Goal: Task Accomplishment & Management: Complete application form

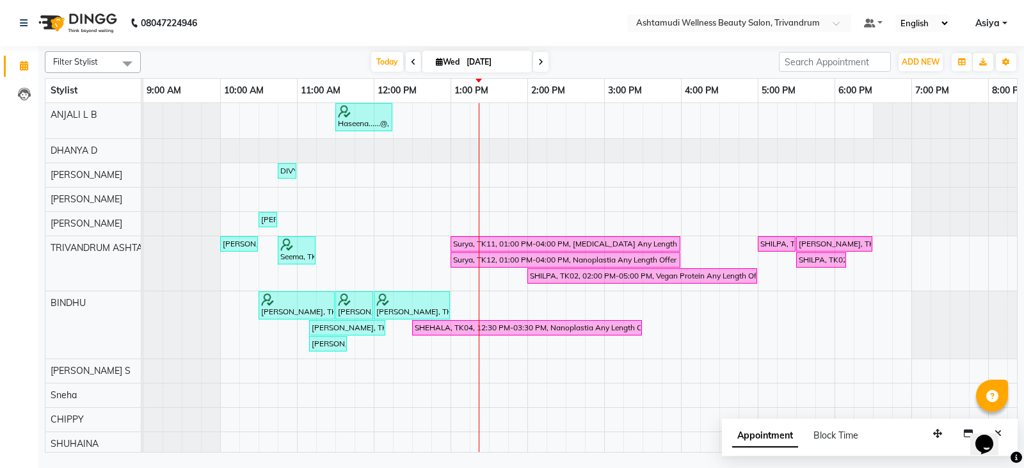
scroll to position [0, 202]
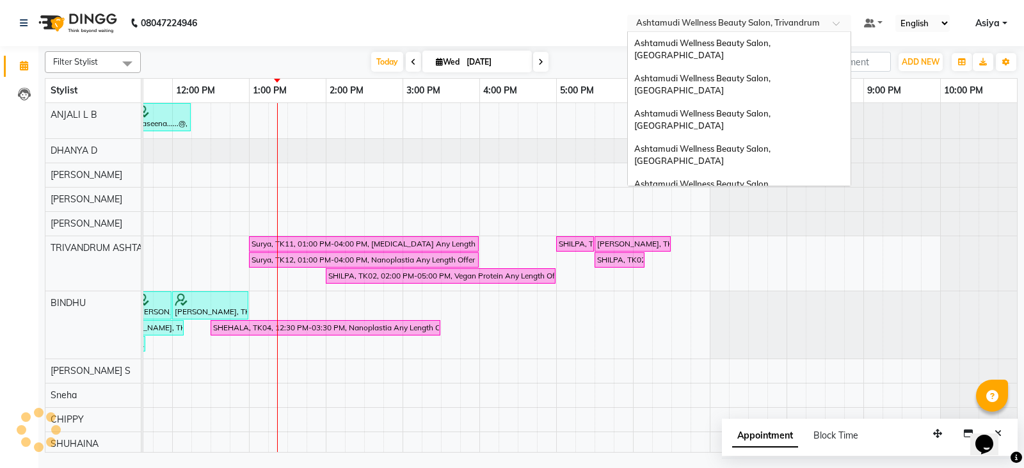
click at [805, 23] on input "text" at bounding box center [727, 24] width 186 height 13
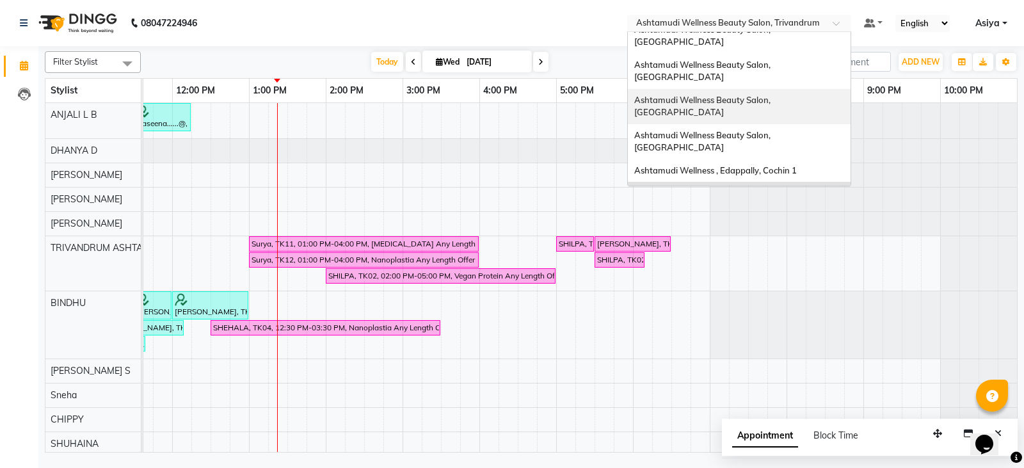
scroll to position [0, 0]
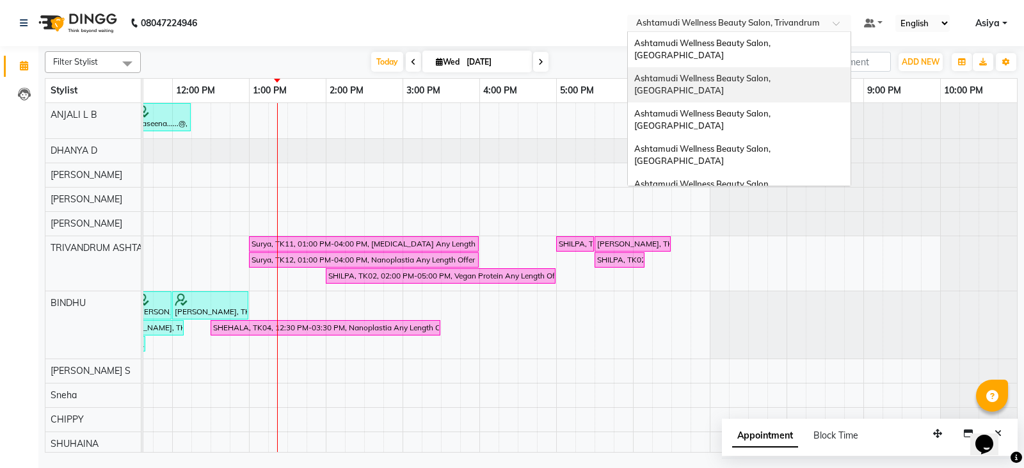
click at [772, 73] on span "Ashtamudi Wellness Beauty Salon, [GEOGRAPHIC_DATA]" at bounding box center [703, 84] width 138 height 23
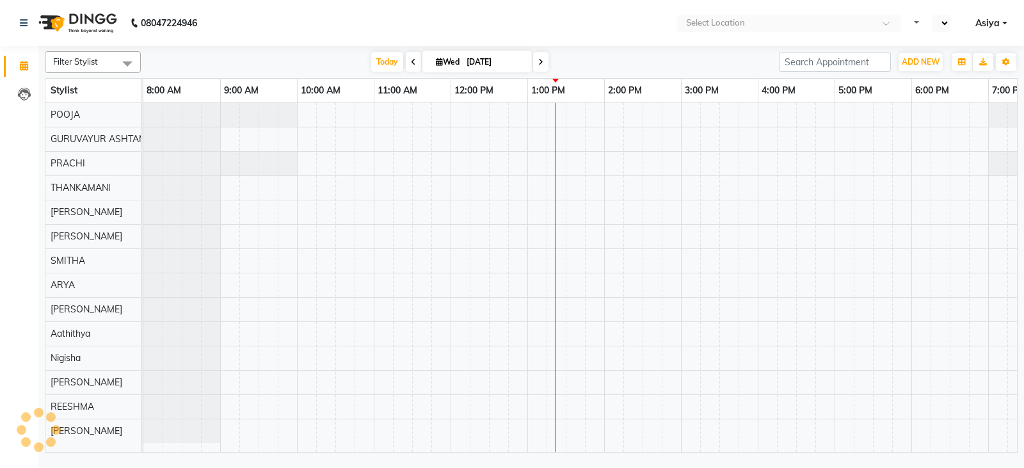
select select "en"
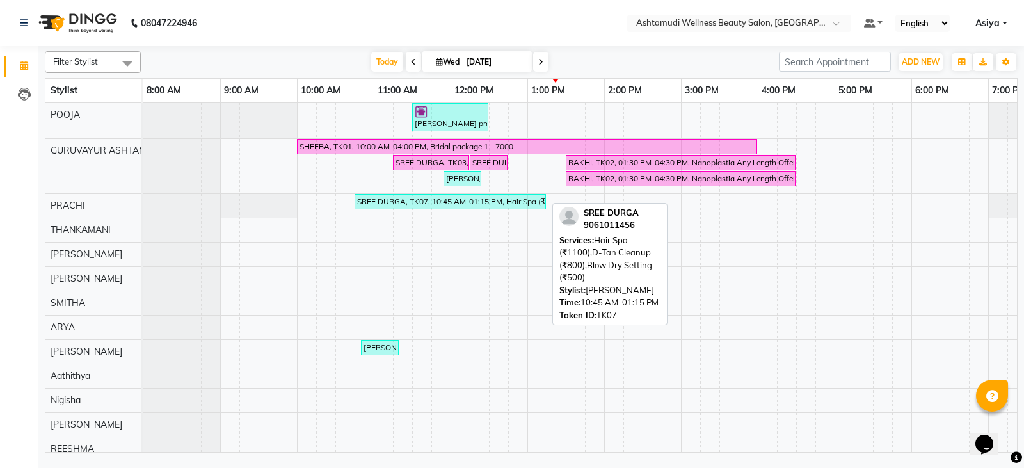
click at [486, 203] on div "SREE DURGA, TK07, 10:45 AM-01:15 PM, Hair Spa (₹1100),D-Tan Cleanup (₹800),Blow…" at bounding box center [450, 202] width 189 height 12
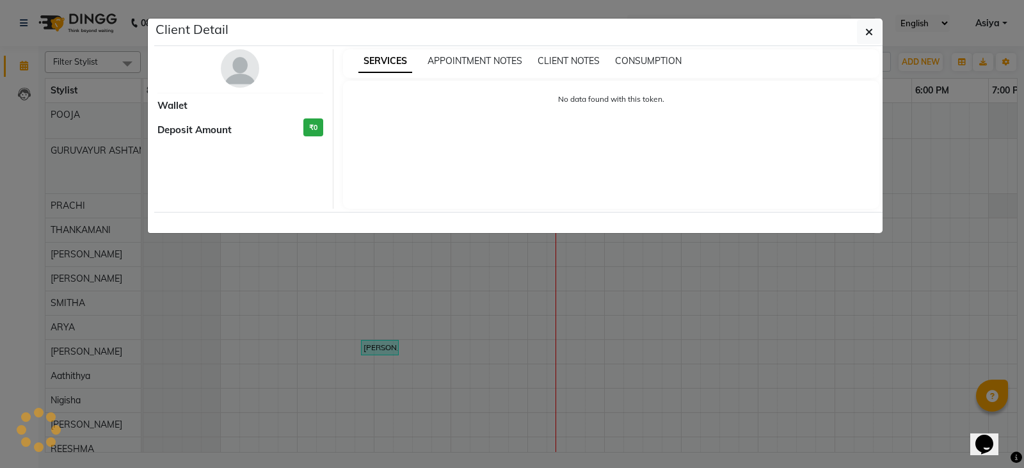
select select "3"
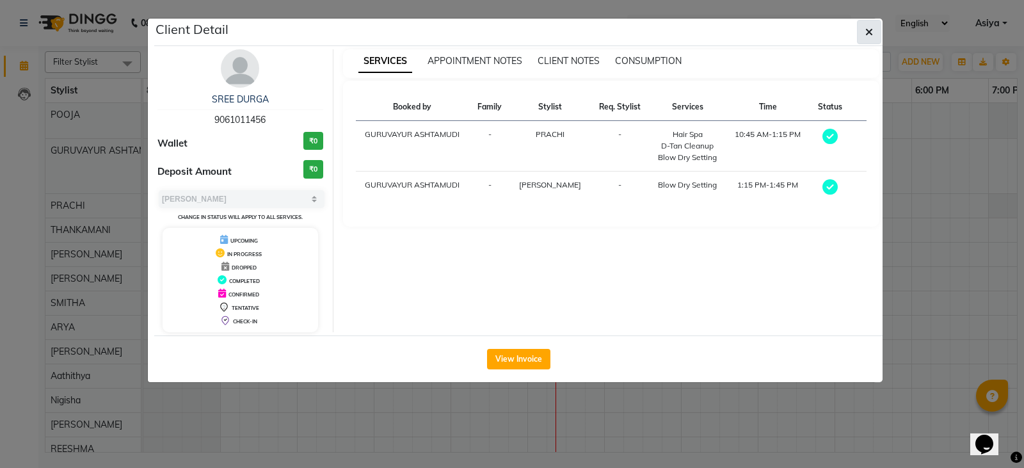
click at [879, 29] on button "button" at bounding box center [869, 32] width 24 height 24
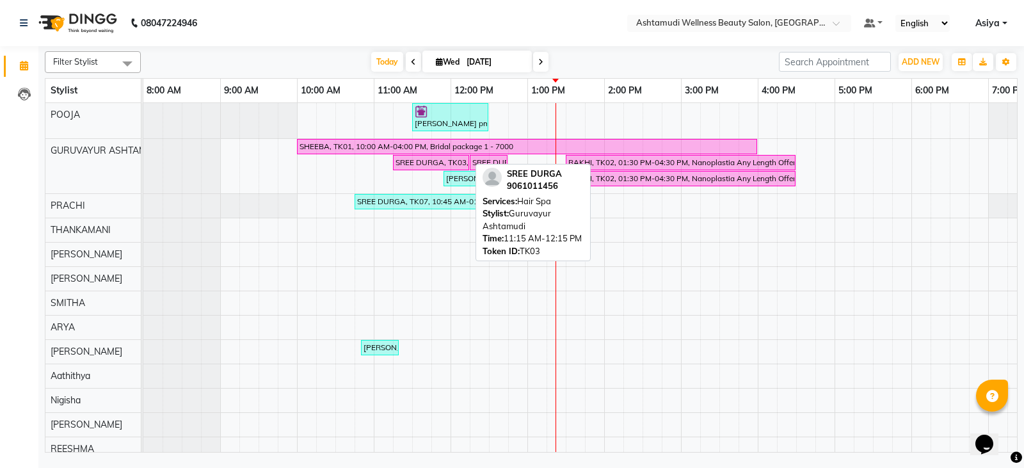
click at [418, 167] on div "SREE DURGA, TK03, 11:15 AM-12:15 PM, Hair Spa" at bounding box center [431, 163] width 74 height 12
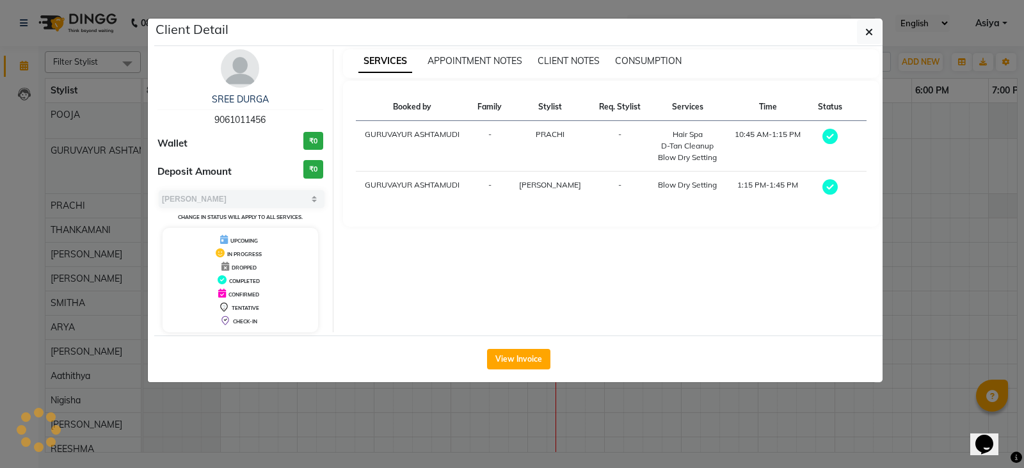
select select "6"
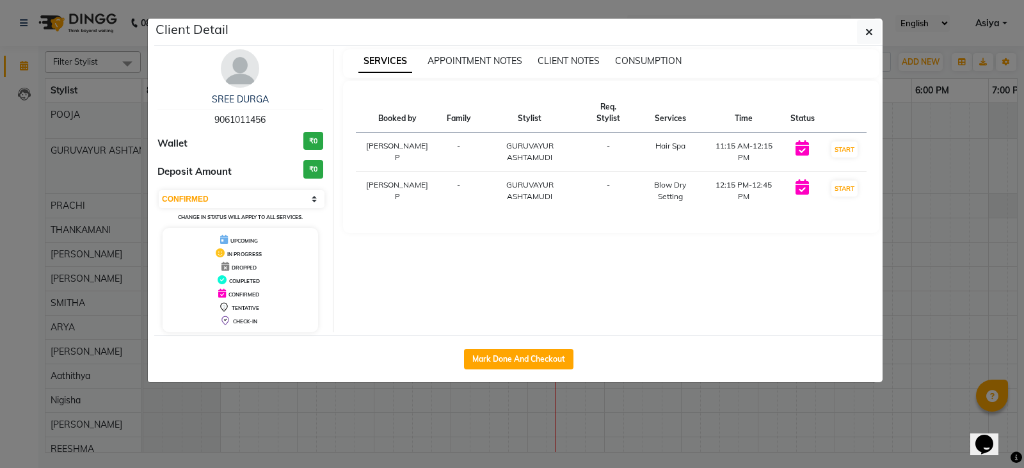
click at [977, 201] on ngb-modal-window "Client Detail SREE DURGA 9061011456 Wallet ₹0 Deposit Amount ₹0 Select IN SERVI…" at bounding box center [512, 234] width 1024 height 468
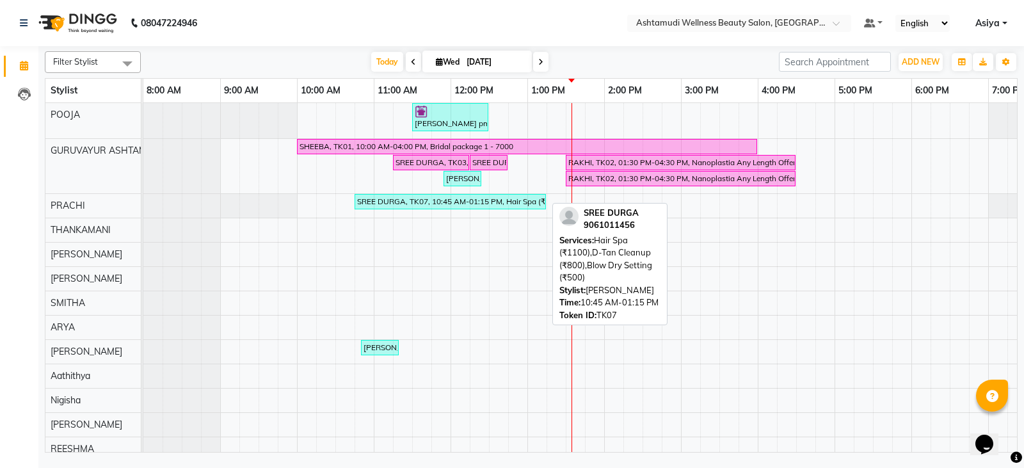
click at [433, 204] on div "SREE DURGA, TK07, 10:45 AM-01:15 PM, Hair Spa (₹1100),D-Tan Cleanup (₹800),Blow…" at bounding box center [450, 202] width 189 height 12
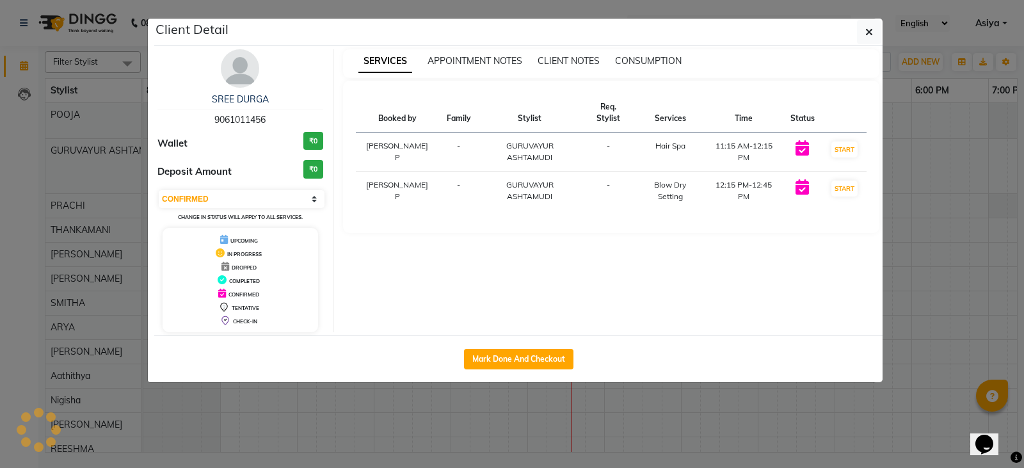
select select "3"
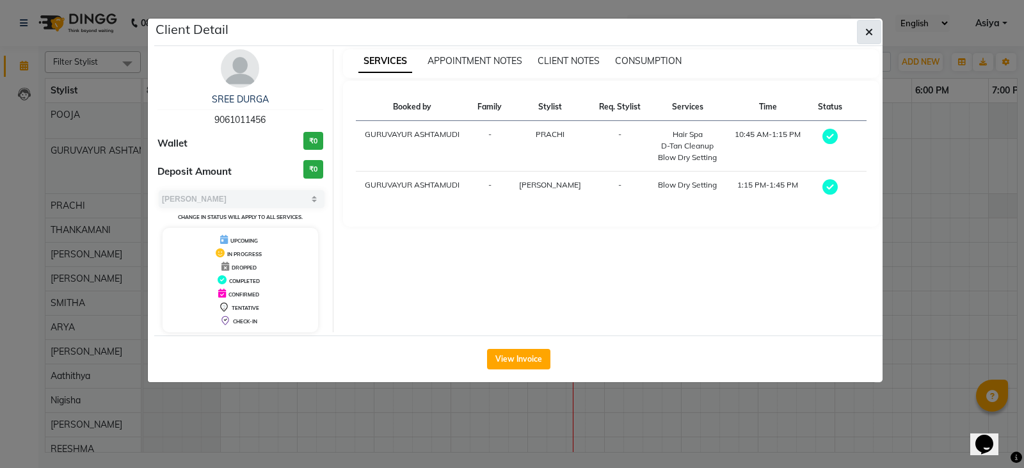
click at [875, 33] on button "button" at bounding box center [869, 32] width 24 height 24
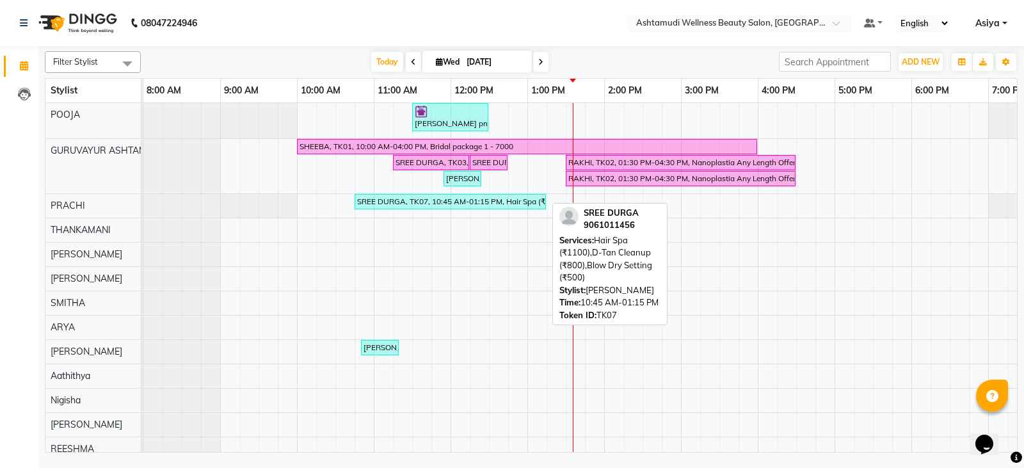
click at [527, 202] on div "SREE DURGA, TK07, 10:45 AM-01:15 PM, Hair Spa (₹1100),D-Tan Cleanup (₹800),Blow…" at bounding box center [450, 202] width 189 height 12
select select "3"
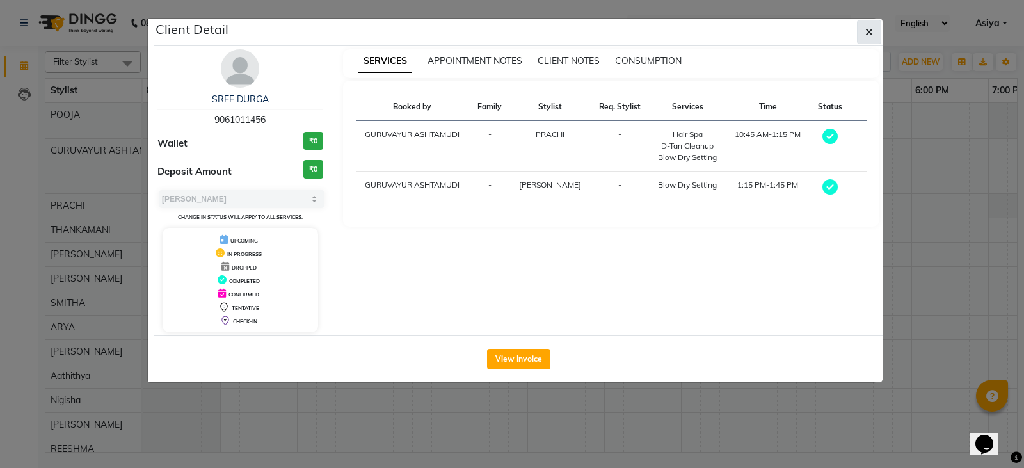
click at [868, 36] on icon "button" at bounding box center [869, 32] width 8 height 10
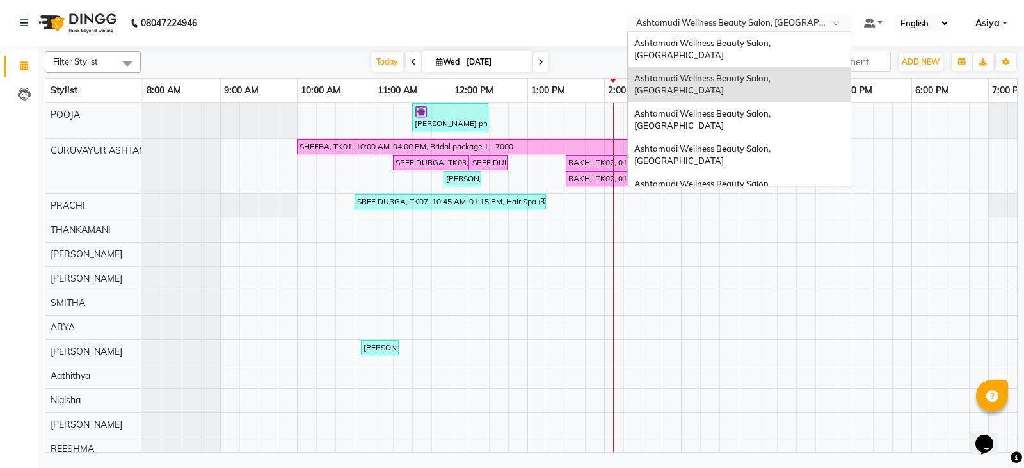
click at [703, 26] on input "text" at bounding box center [727, 24] width 186 height 13
click at [710, 179] on span "Ashtamudi Wellness Beauty Salon, [GEOGRAPHIC_DATA]" at bounding box center [703, 190] width 138 height 23
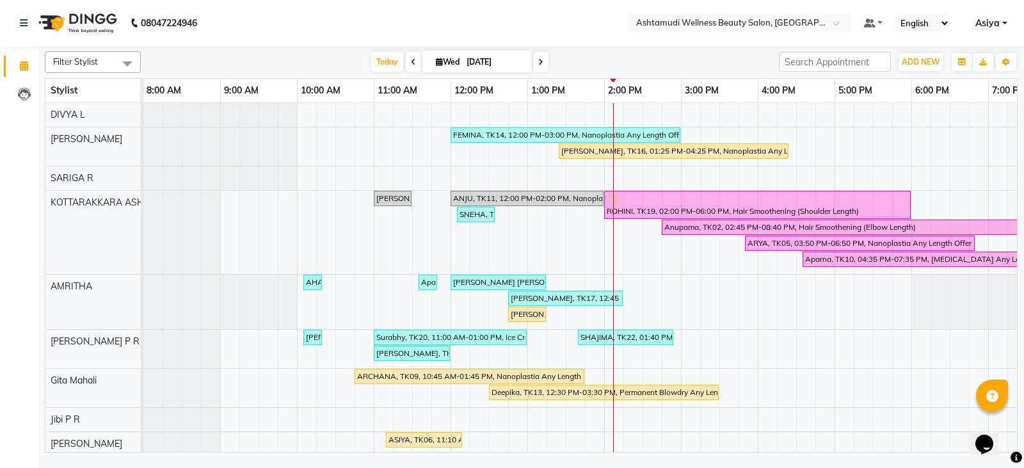
click at [543, 65] on span at bounding box center [540, 62] width 15 height 20
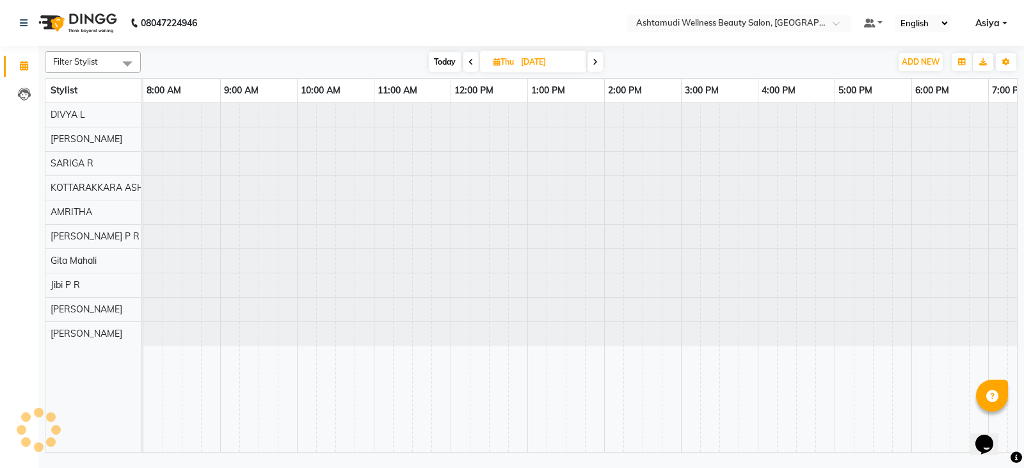
scroll to position [0, 125]
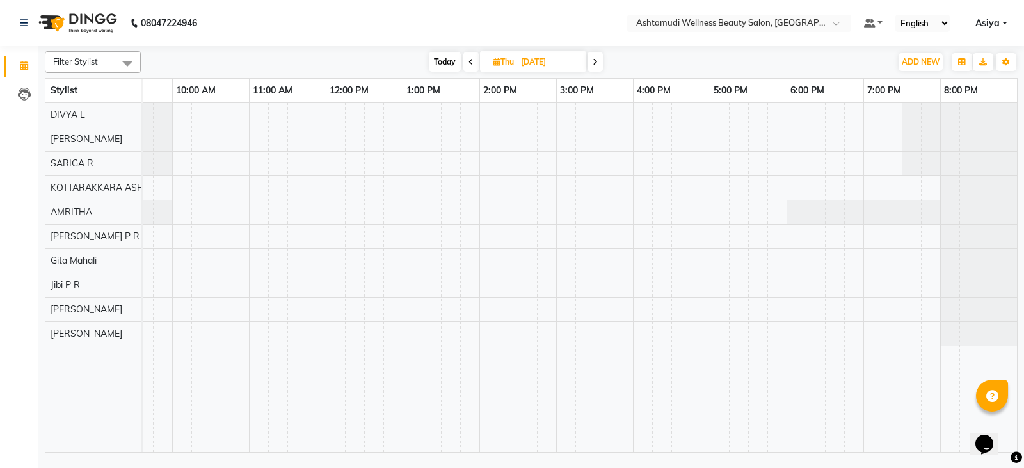
click at [467, 65] on span at bounding box center [470, 62] width 15 height 20
type input "[DATE]"
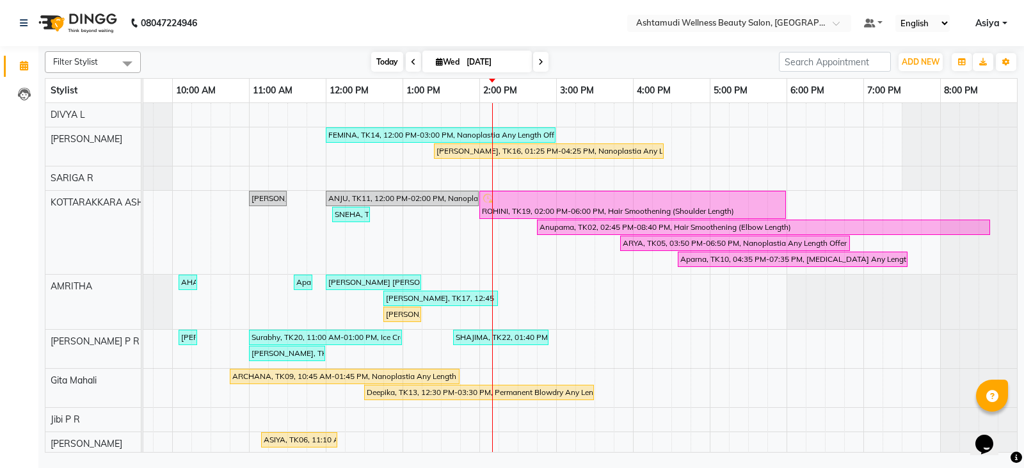
click at [384, 63] on span "Today" at bounding box center [387, 62] width 32 height 20
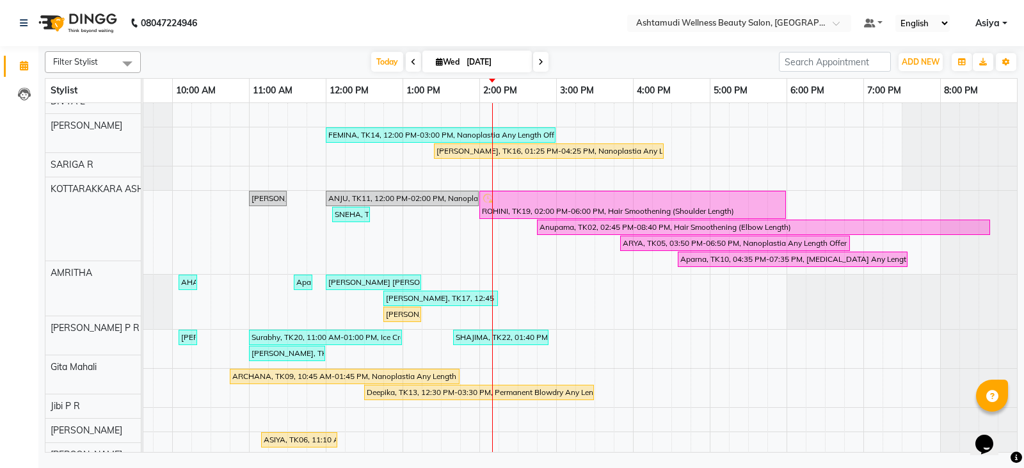
scroll to position [0, 0]
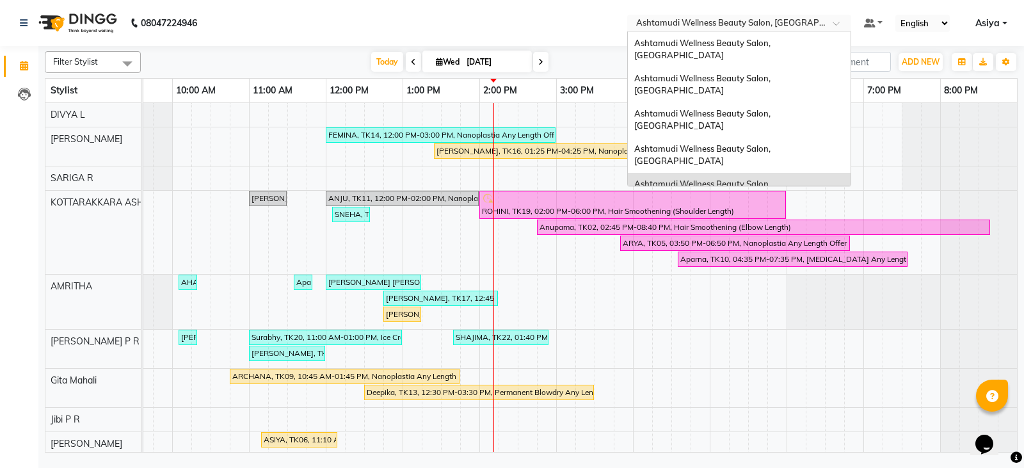
click at [708, 26] on input "text" at bounding box center [727, 24] width 186 height 13
click at [726, 44] on span "Ashtamudi Wellness Beauty Salon, [GEOGRAPHIC_DATA]" at bounding box center [703, 49] width 138 height 23
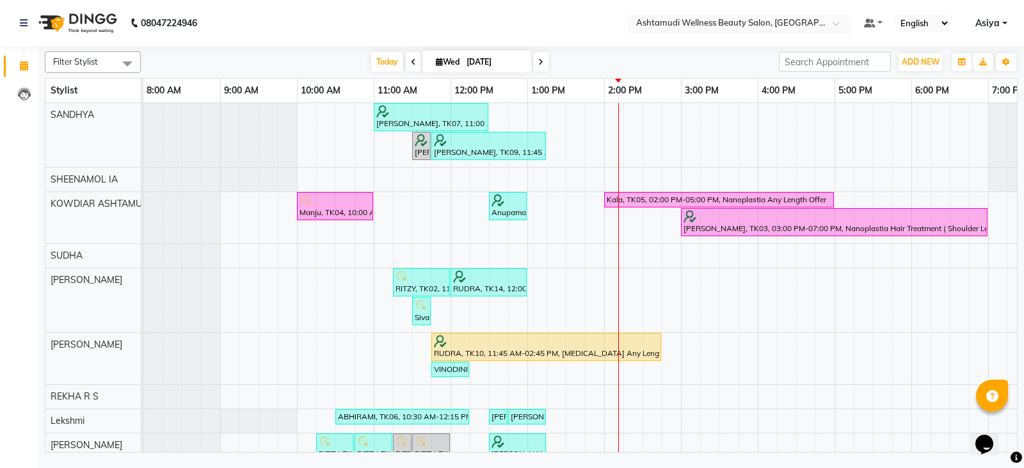
click at [730, 18] on input "text" at bounding box center [727, 24] width 186 height 13
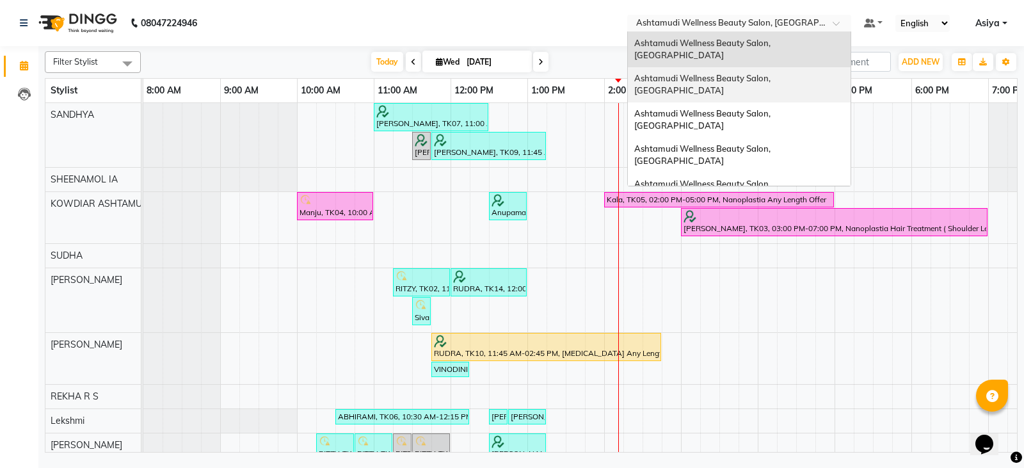
click at [744, 73] on span "Ashtamudi Wellness Beauty Salon, [GEOGRAPHIC_DATA]" at bounding box center [703, 84] width 138 height 23
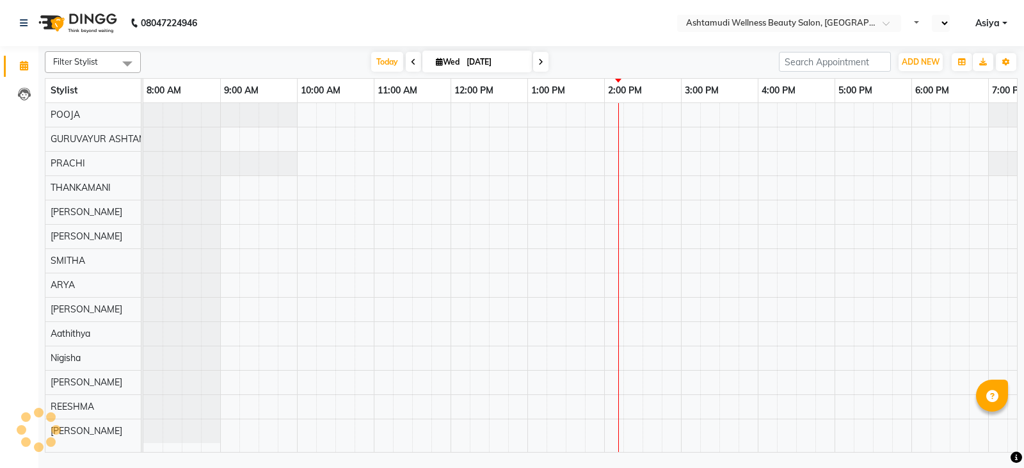
select select "en"
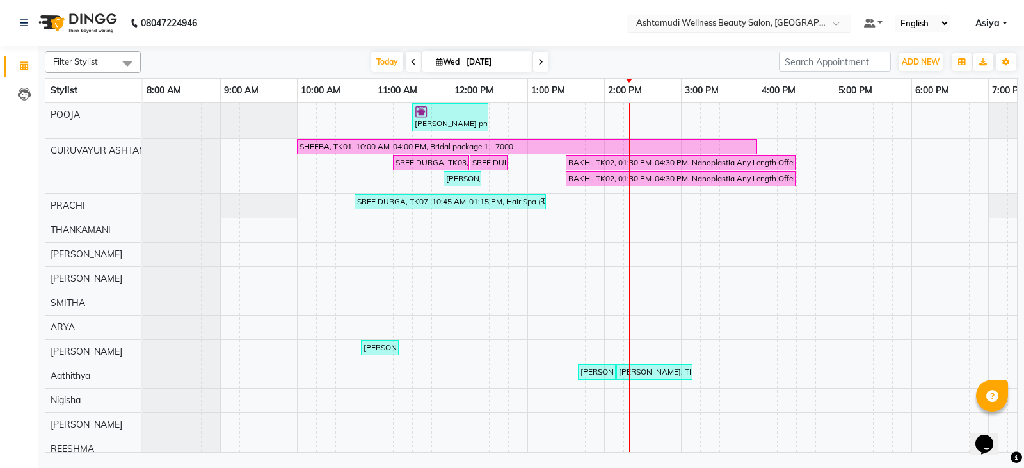
click at [732, 30] on div "Select Location × Ashtamudi Wellness Beauty Salon, Guruvayur" at bounding box center [739, 23] width 224 height 17
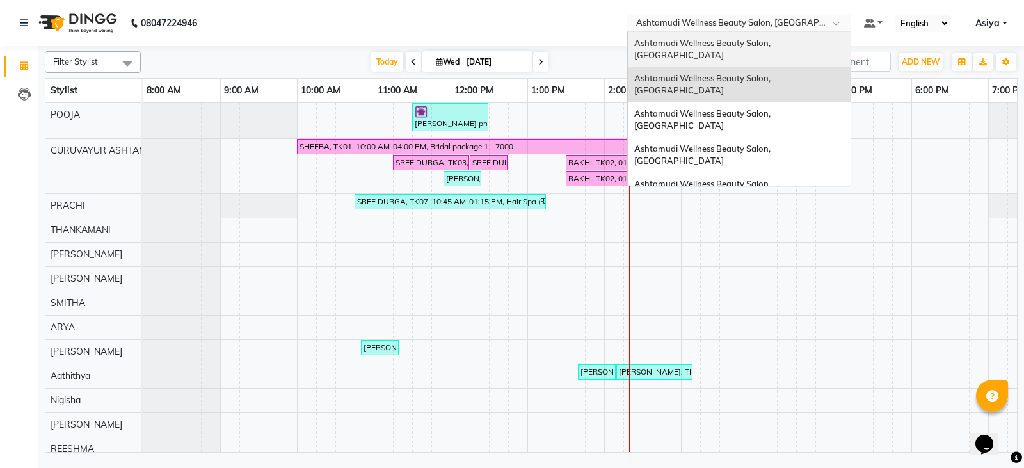
click at [737, 38] on span "Ashtamudi Wellness Beauty Salon, [GEOGRAPHIC_DATA]" at bounding box center [703, 49] width 138 height 23
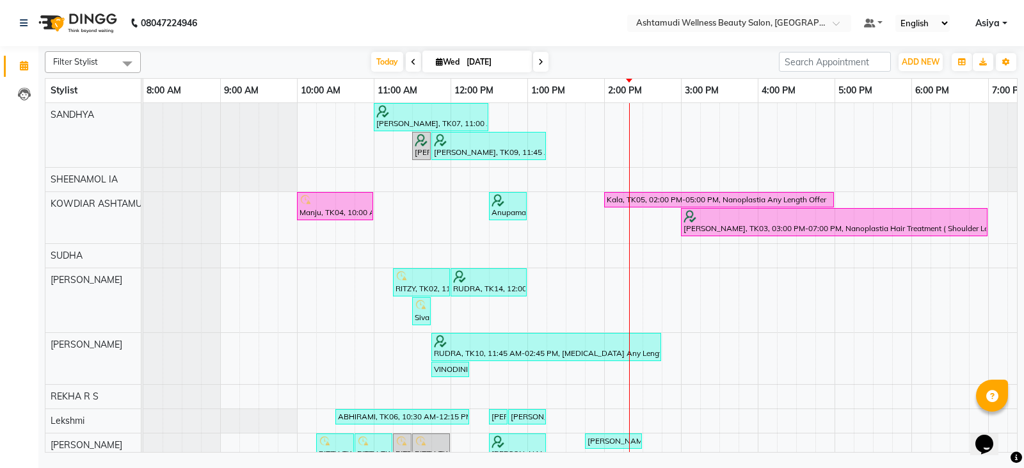
scroll to position [81, 0]
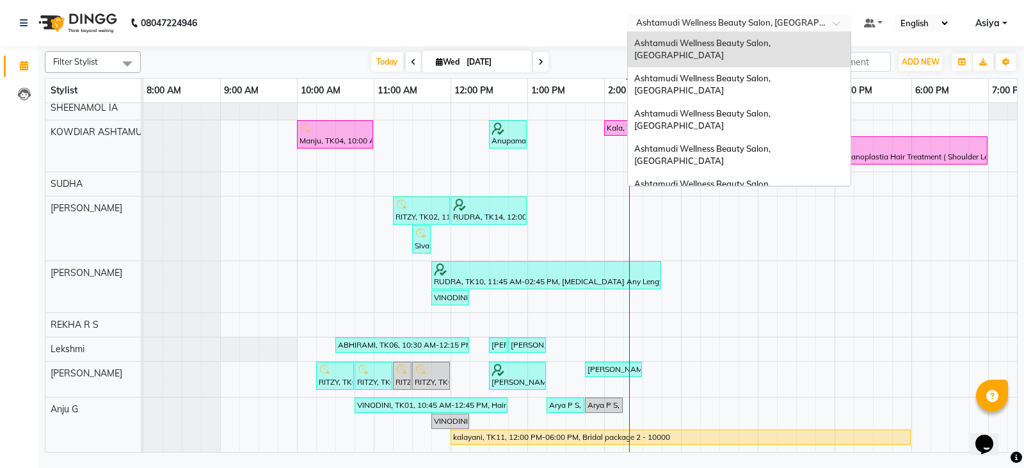
click at [785, 24] on input "text" at bounding box center [727, 24] width 186 height 13
click at [772, 73] on span "Ashtamudi Wellness Beauty Salon, [GEOGRAPHIC_DATA]" at bounding box center [703, 84] width 138 height 23
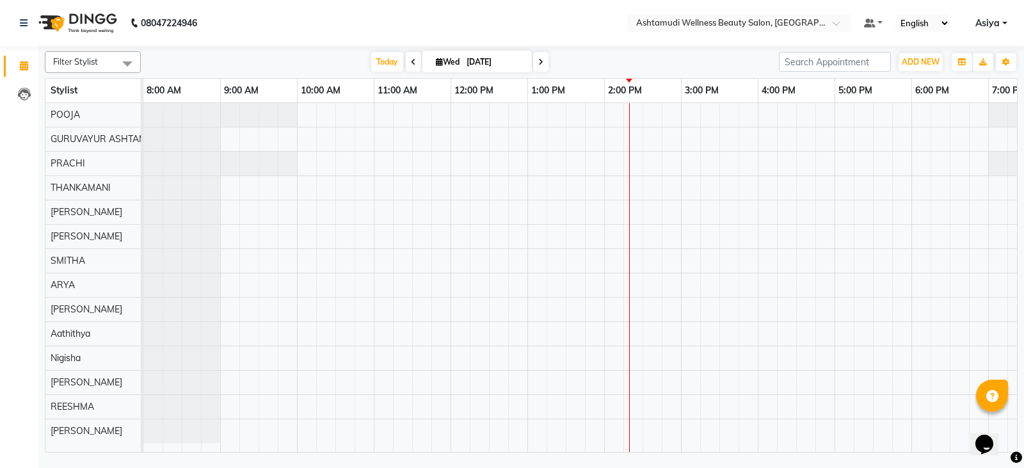
scroll to position [1, 0]
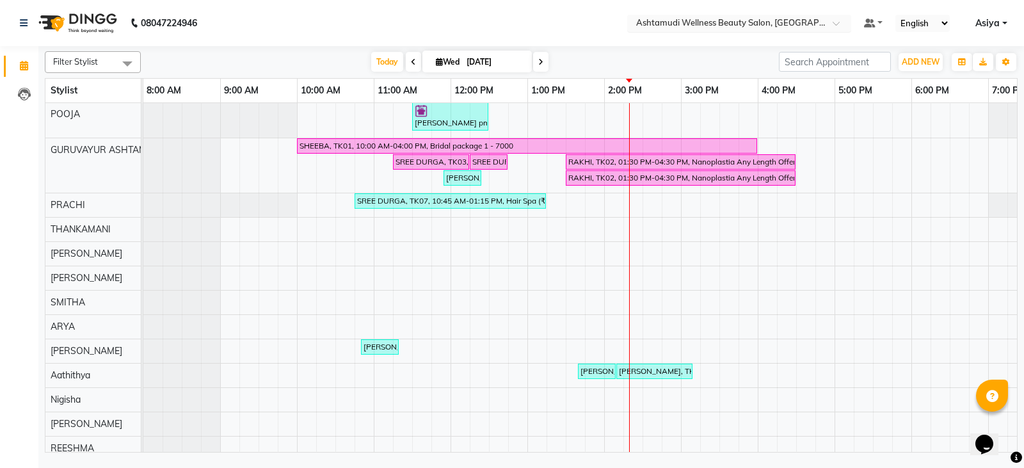
click at [836, 28] on span at bounding box center [841, 26] width 16 height 13
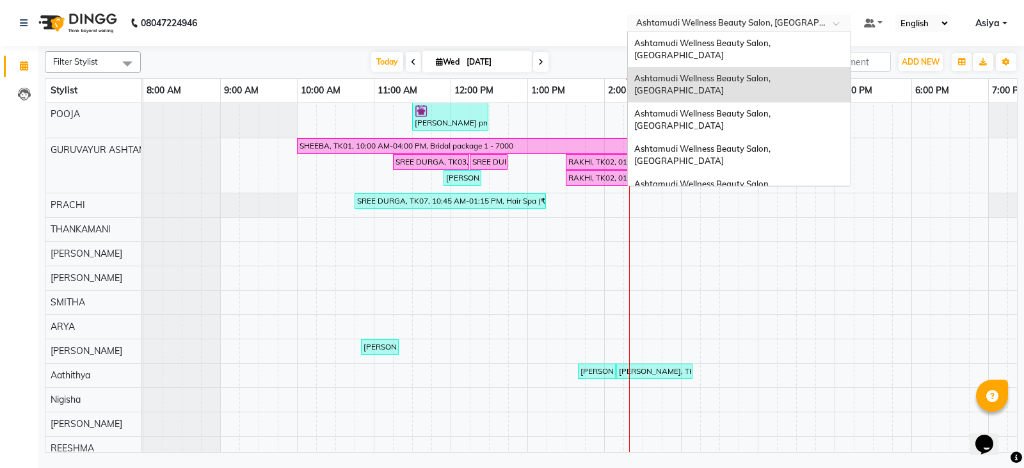
scroll to position [64, 0]
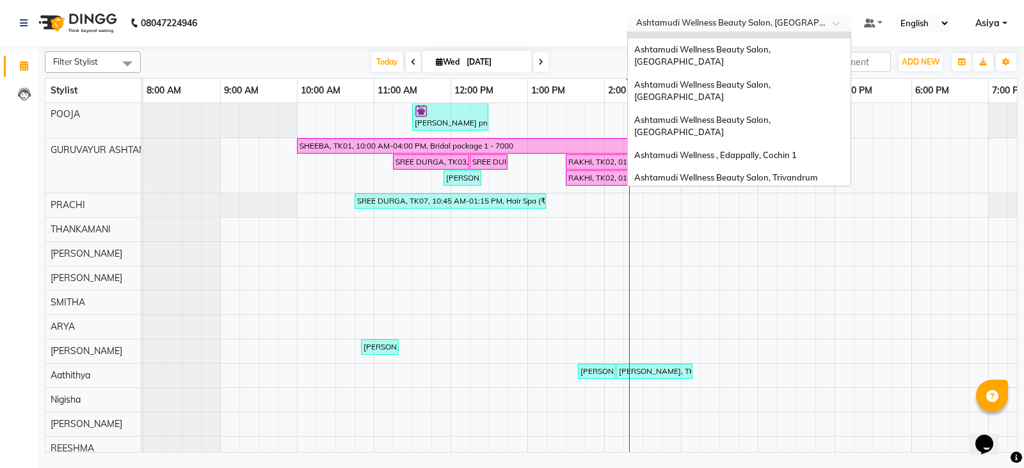
click at [771, 230] on span "Ashtamudi Welness Beauty Salon, [GEOGRAPHIC_DATA]" at bounding box center [702, 241] width 136 height 23
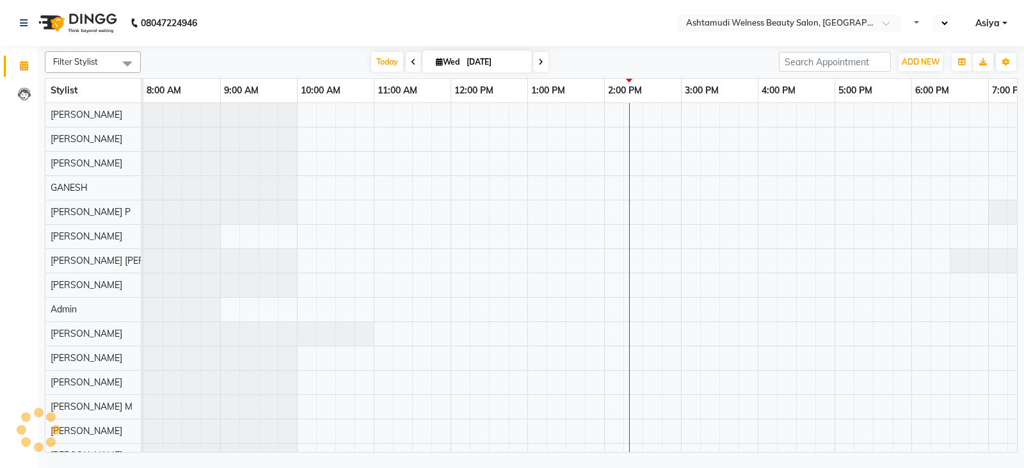
select select "en"
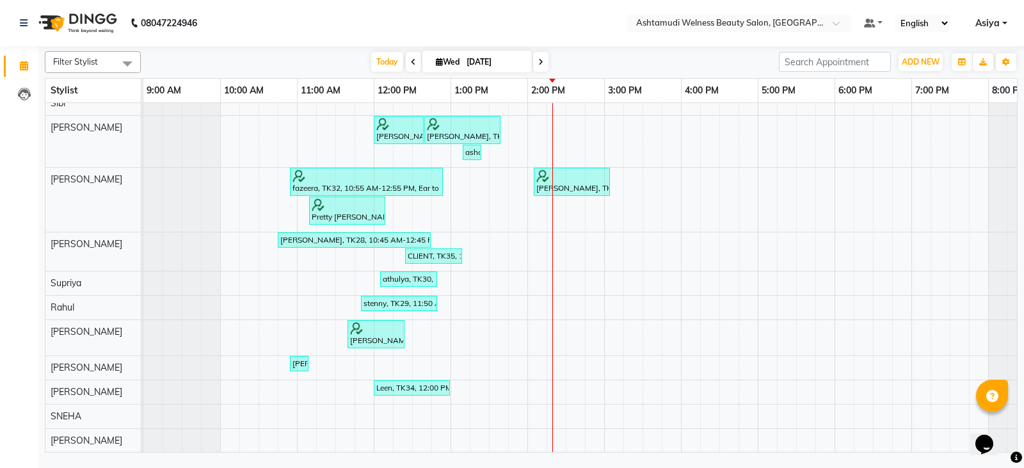
scroll to position [609, 0]
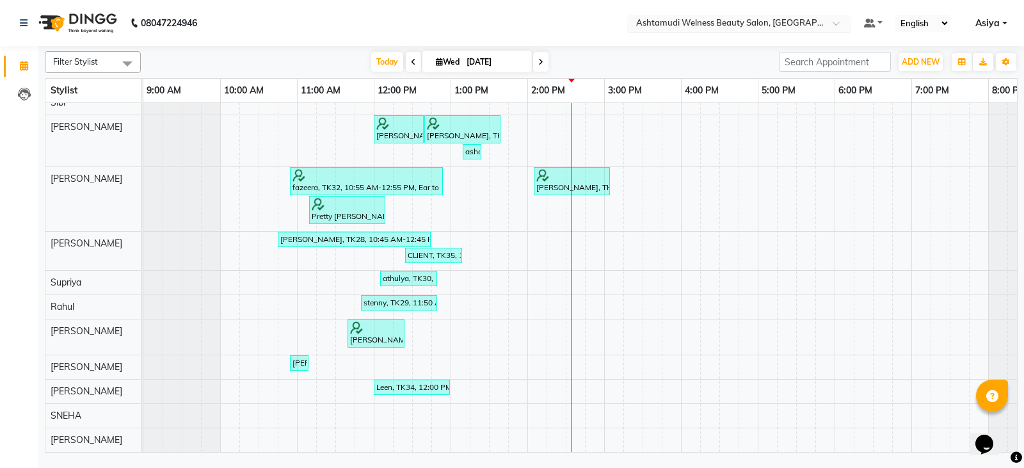
click at [840, 31] on ng-select "Select Location × Ashtamudi Welness Beauty Salon, Chinnakkada" at bounding box center [739, 23] width 224 height 17
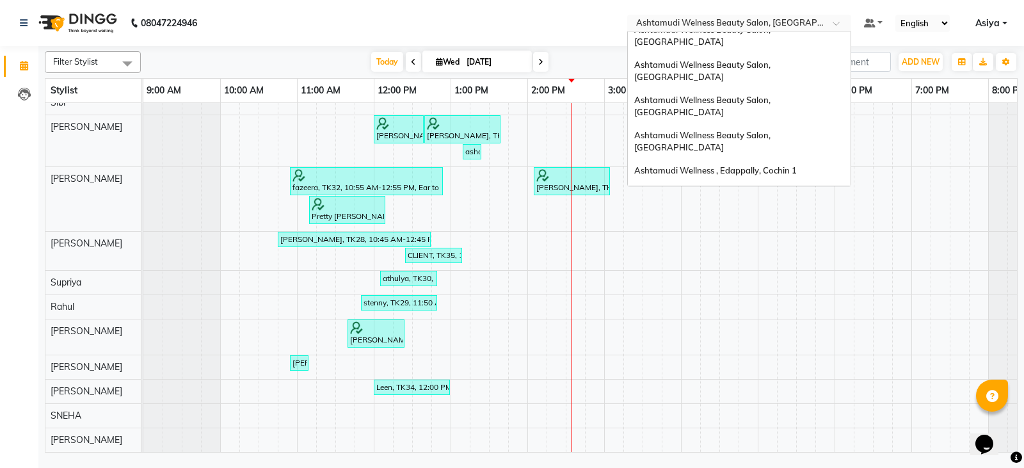
scroll to position [0, 0]
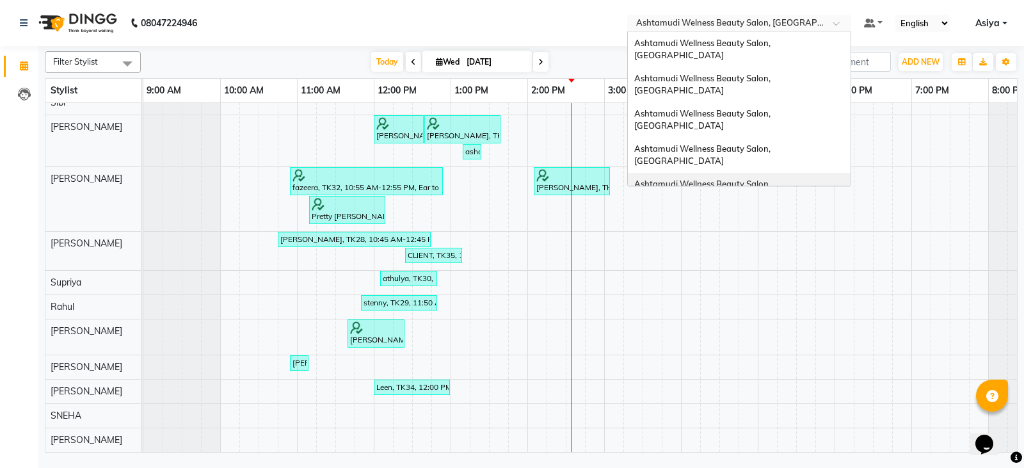
click at [772, 179] on span "Ashtamudi Wellness Beauty Salon, [GEOGRAPHIC_DATA]" at bounding box center [703, 190] width 138 height 23
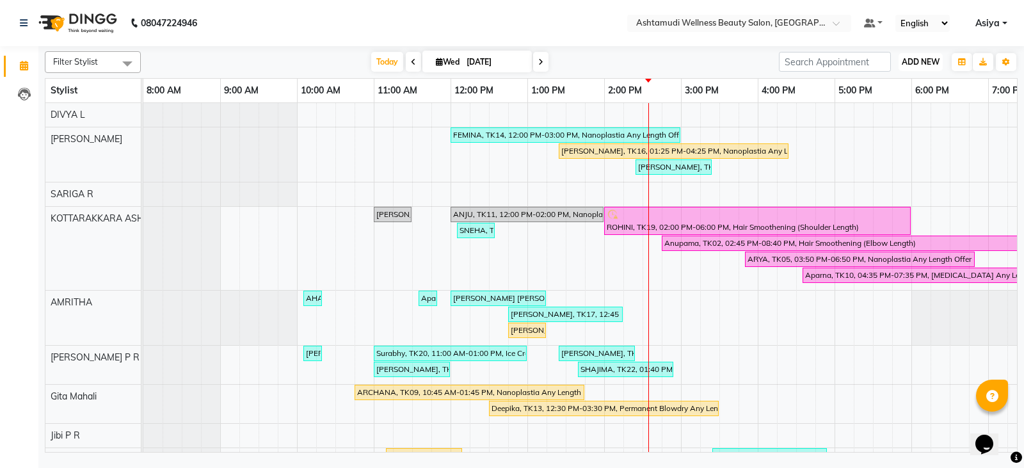
click at [902, 68] on button "ADD NEW Toggle Dropdown" at bounding box center [921, 62] width 44 height 18
click at [892, 84] on button "Add Appointment" at bounding box center [891, 86] width 101 height 17
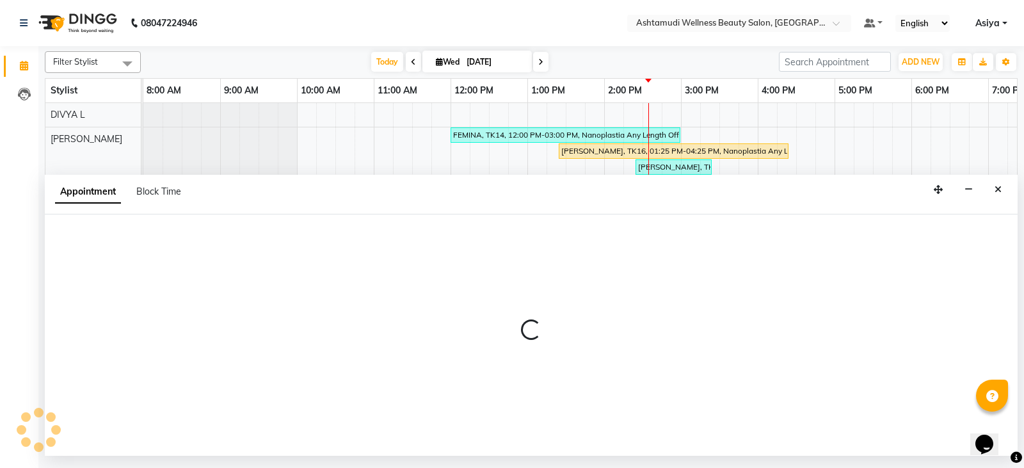
select select "540"
select select "tentative"
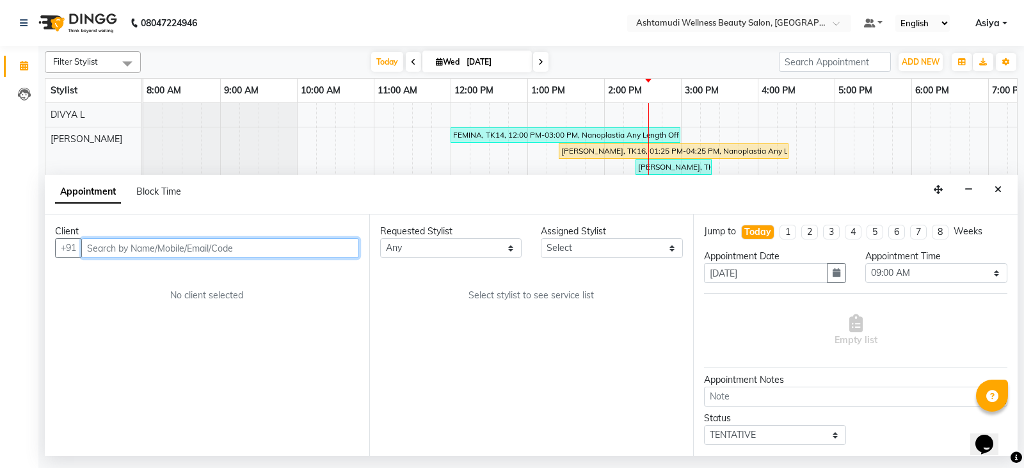
click at [243, 252] on input "text" at bounding box center [220, 248] width 278 height 20
paste input "6282511891"
type input "6282511891"
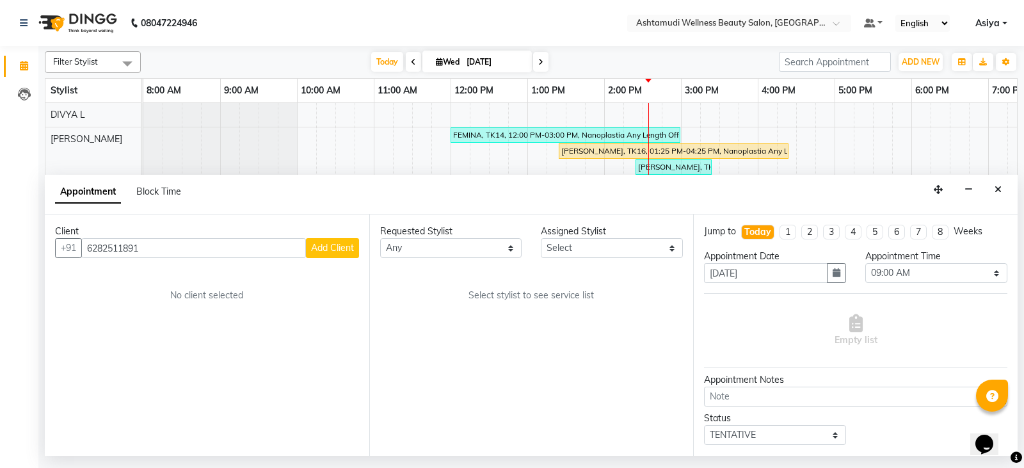
click at [348, 248] on span "Add Client" at bounding box center [332, 248] width 43 height 12
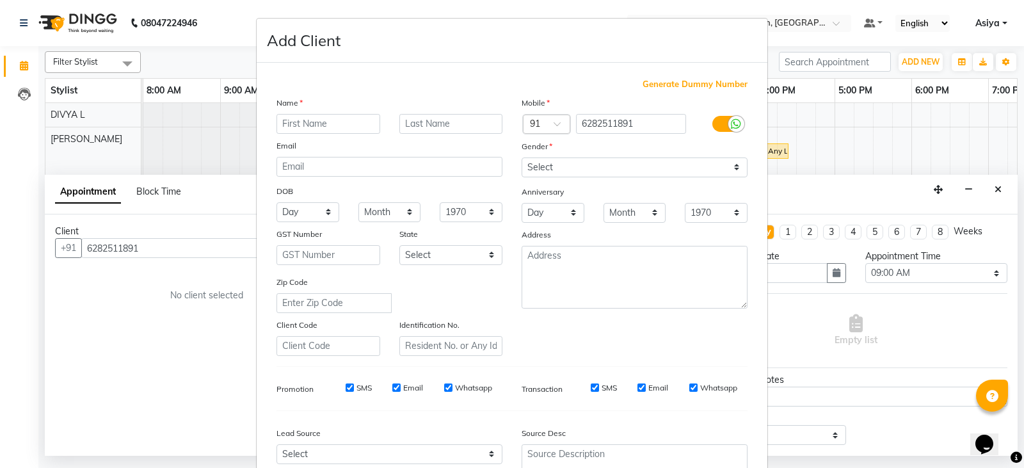
click at [328, 128] on input "text" at bounding box center [328, 124] width 104 height 20
type input "[PERSON_NAME]"
click at [594, 161] on select "Select Male Female Other Prefer Not To Say" at bounding box center [635, 167] width 226 height 20
select select "female"
click at [522, 157] on select "Select Male Female Other Prefer Not To Say" at bounding box center [635, 167] width 226 height 20
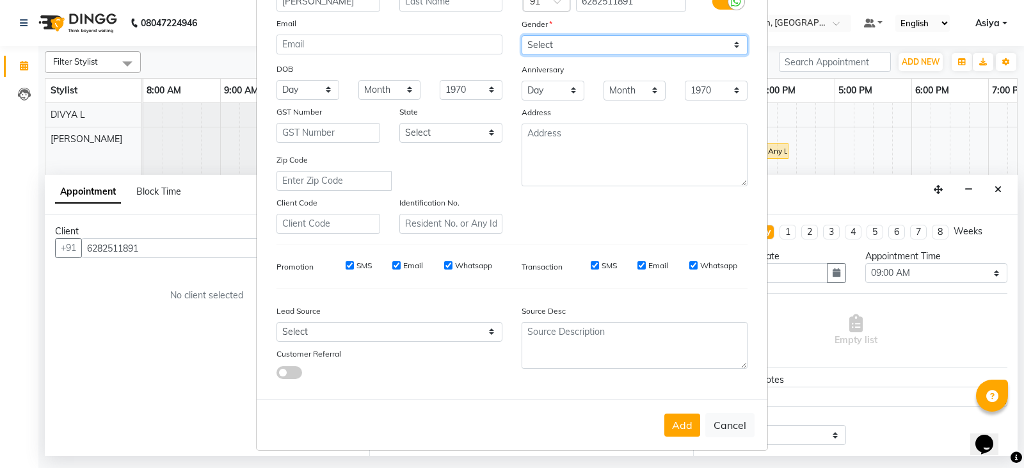
scroll to position [123, 0]
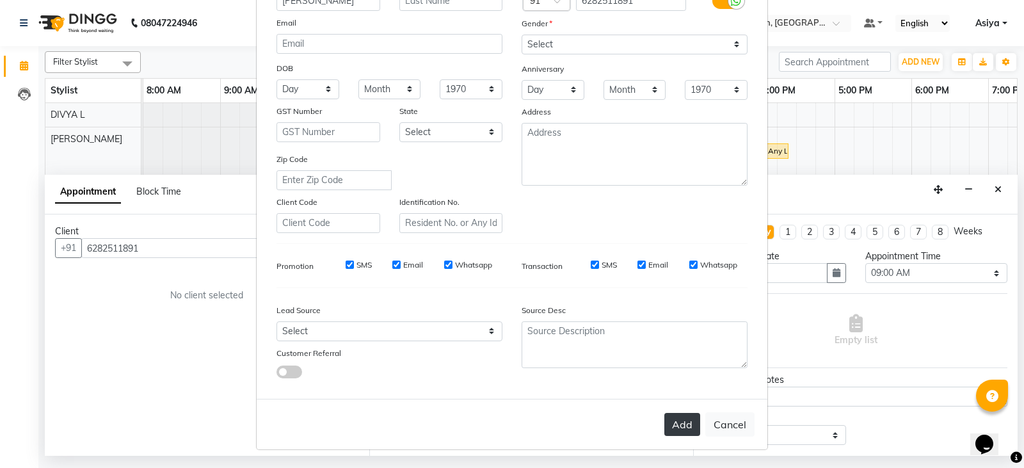
click at [689, 431] on button "Add" at bounding box center [682, 424] width 36 height 23
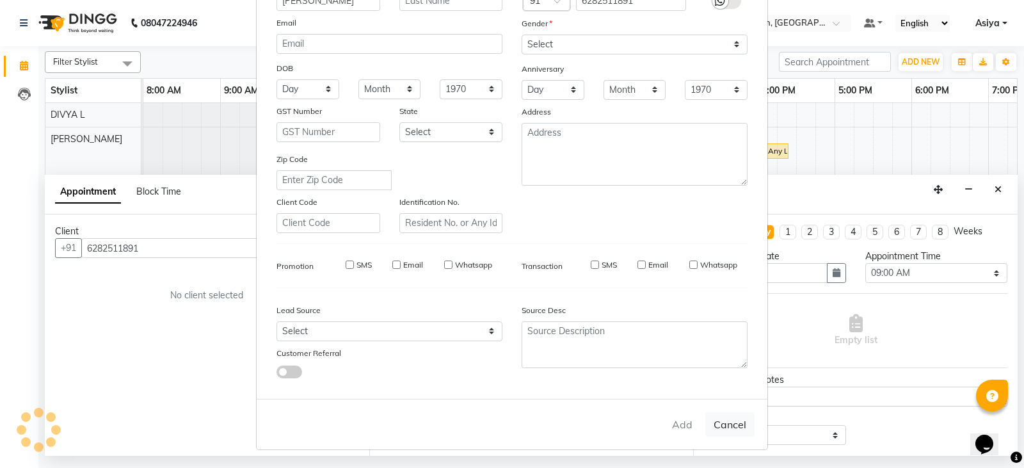
type input "62******91"
select select
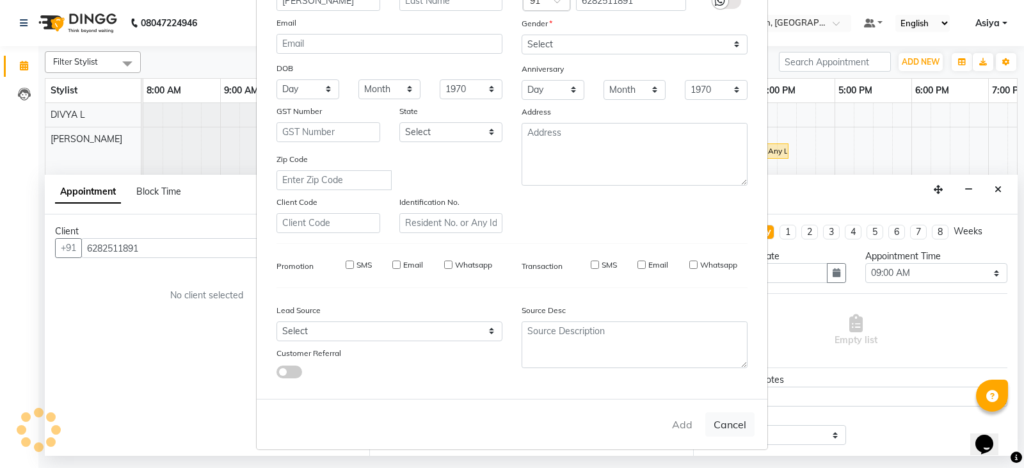
select select
checkbox input "false"
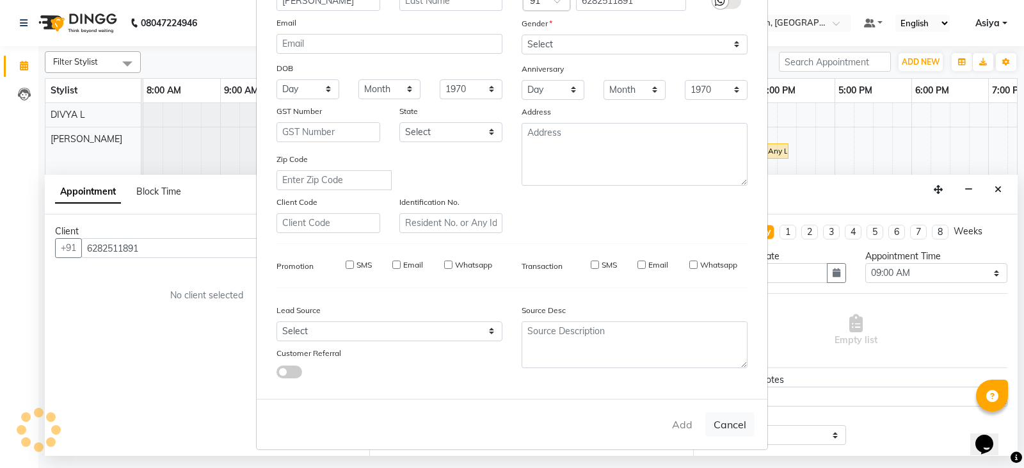
checkbox input "false"
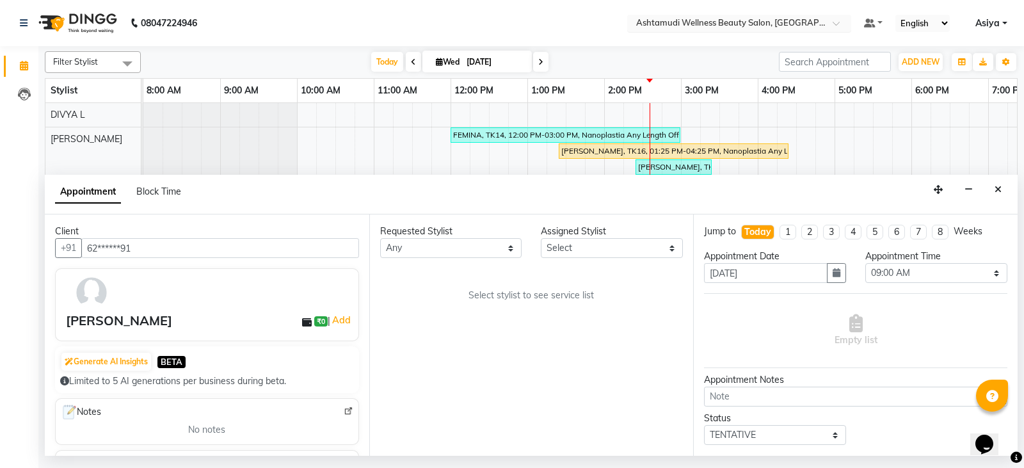
click at [814, 20] on input "text" at bounding box center [727, 24] width 186 height 13
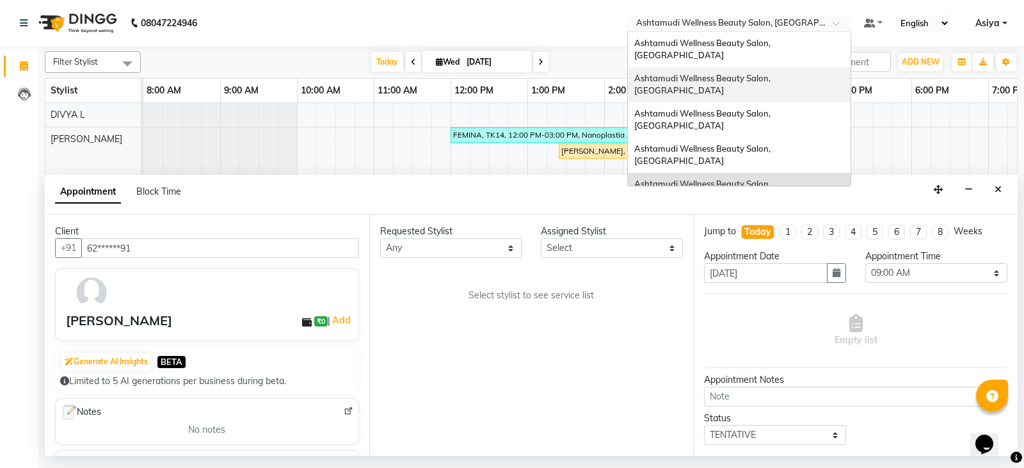
click at [817, 76] on div "Ashtamudi Wellness Beauty Salon, [GEOGRAPHIC_DATA]" at bounding box center [739, 84] width 223 height 35
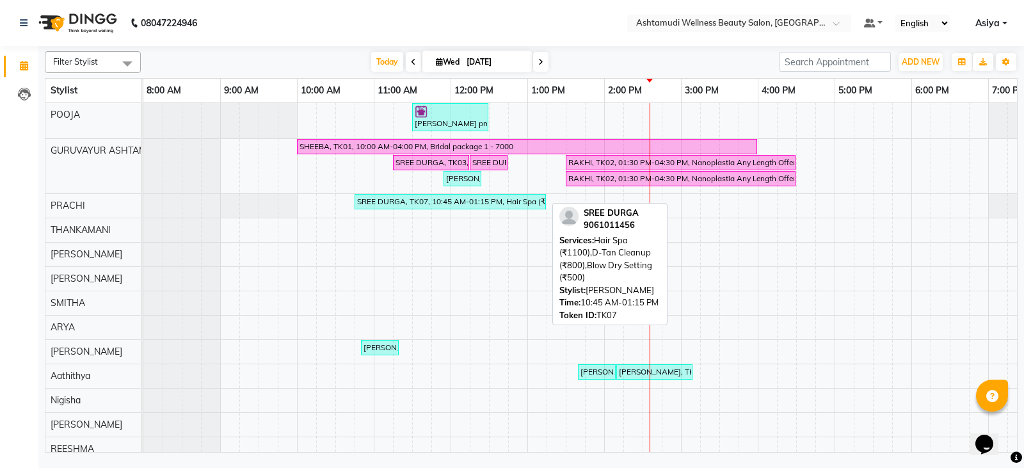
click at [412, 205] on div "SREE DURGA, TK07, 10:45 AM-01:15 PM, Hair Spa (₹1100),D-Tan Cleanup (₹800),Blow…" at bounding box center [450, 202] width 189 height 12
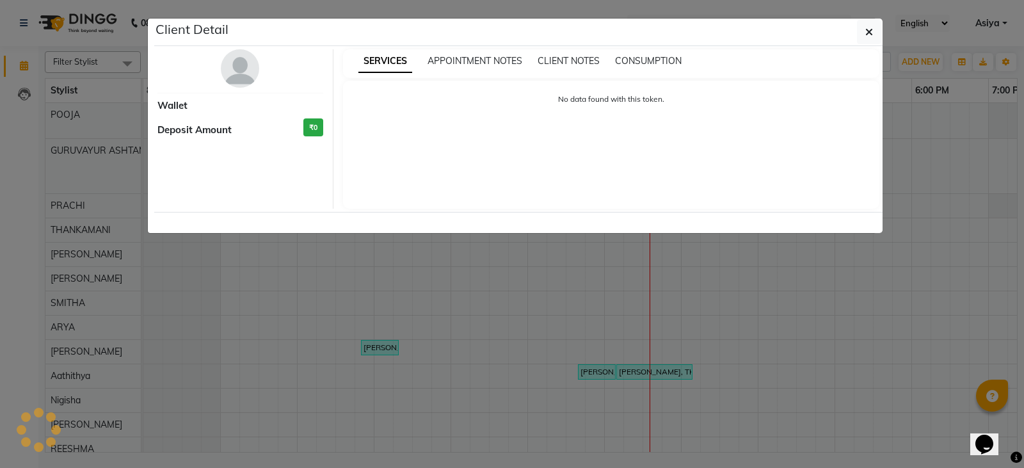
select select "3"
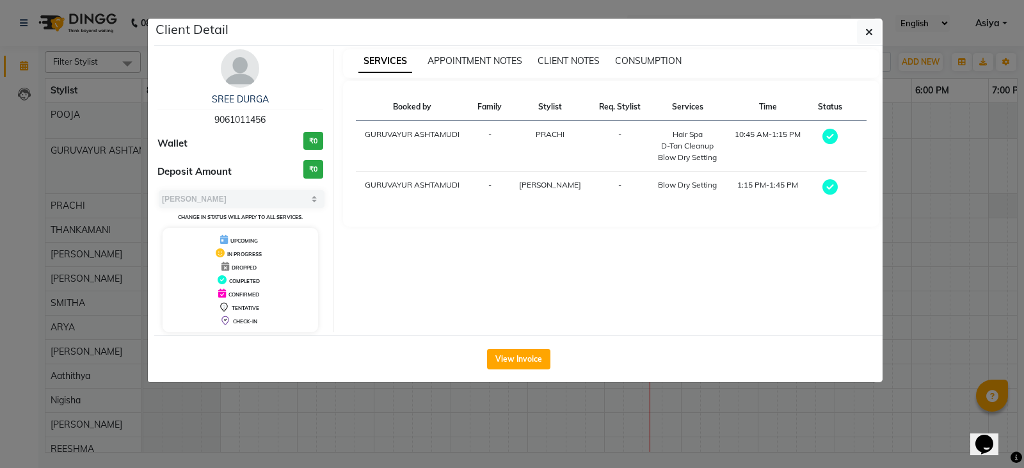
drag, startPoint x: 208, startPoint y: 93, endPoint x: 271, endPoint y: 124, distance: 69.6
click at [271, 124] on div "SREE DURGA 9061011456" at bounding box center [240, 110] width 166 height 34
copy div "SREE DURGA 9061011456"
click at [865, 28] on button "button" at bounding box center [869, 32] width 24 height 24
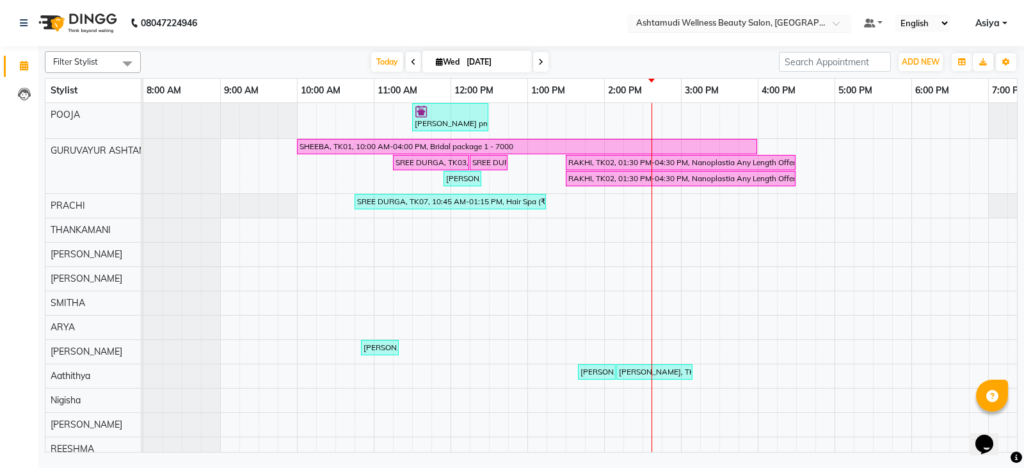
click at [815, 26] on input "text" at bounding box center [727, 24] width 186 height 13
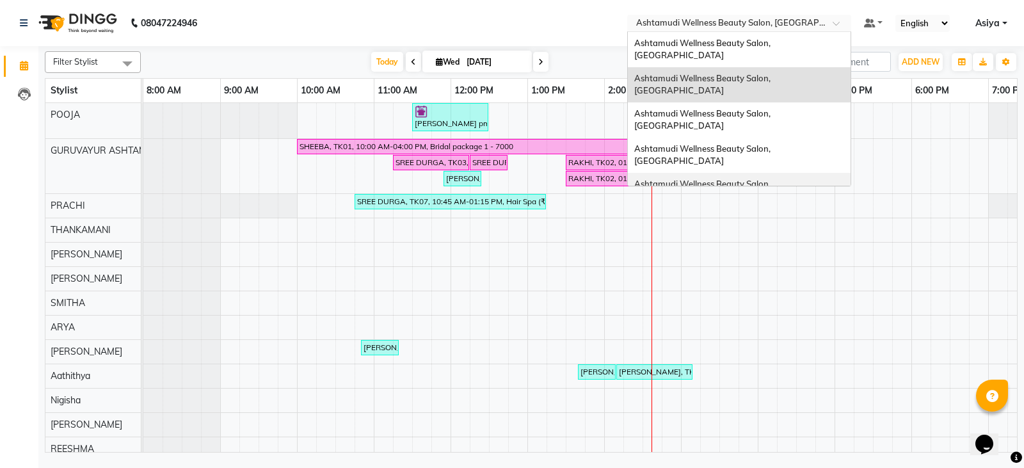
click span "Ashtamudi Wellness Beauty Salon, [GEOGRAPHIC_DATA]"
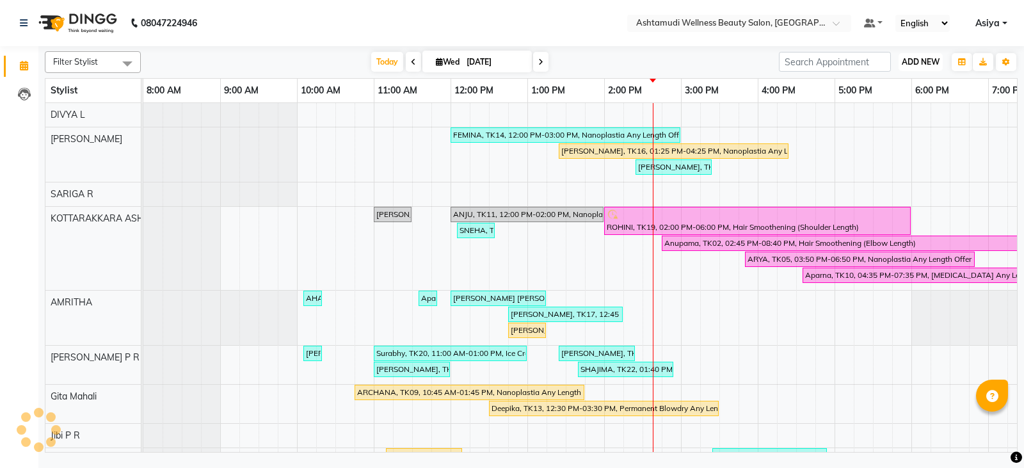
click at [923, 62] on span "ADD NEW" at bounding box center [921, 62] width 38 height 10
click at [911, 81] on button "Add Appointment" at bounding box center [891, 86] width 101 height 17
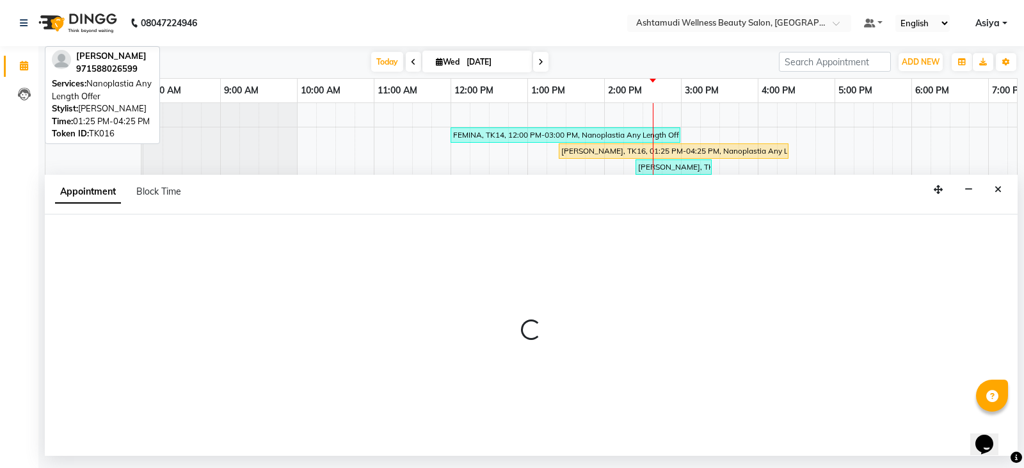
select select "540"
select select "tentative"
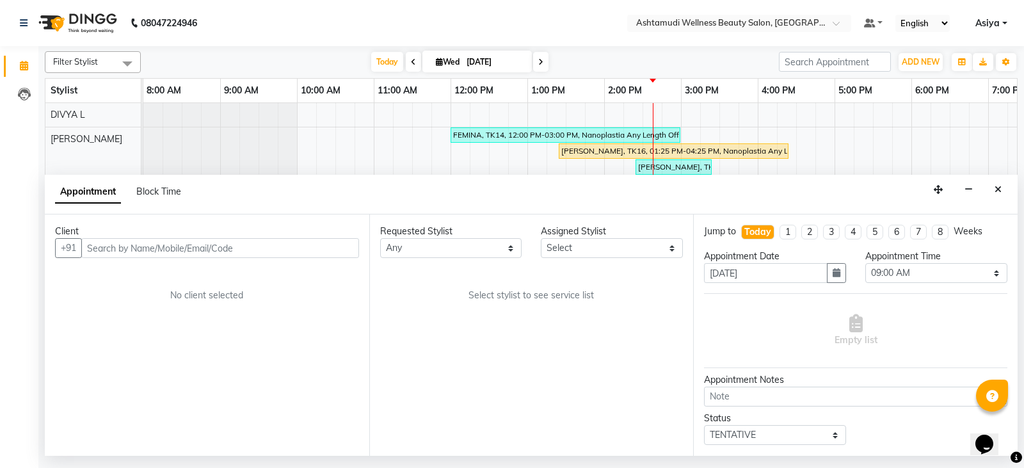
click at [181, 246] on input "text" at bounding box center [220, 248] width 278 height 20
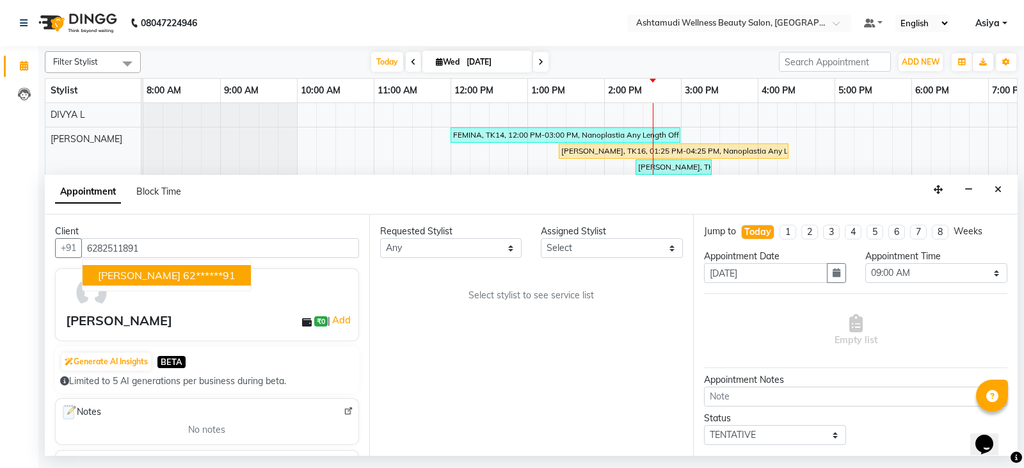
click at [166, 272] on span "Nahila Fathima" at bounding box center [139, 275] width 83 height 13
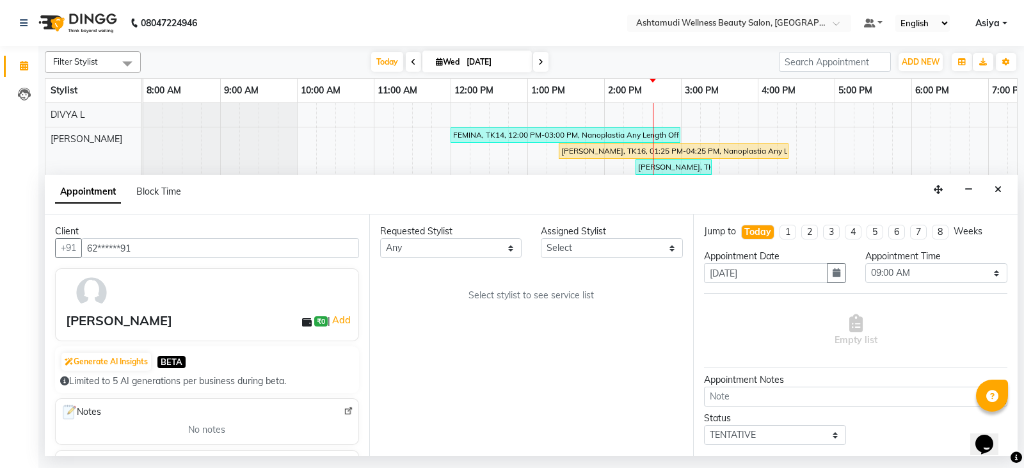
type input "62******91"
click at [640, 240] on select "Select AMRITHA DIVYA L Gita Mahali Jibi P R Karina Darjee KOTTARAKKARA ASHTAMUD…" at bounding box center [612, 248] width 142 height 20
select select "27462"
click at [541, 238] on select "Select AMRITHA DIVYA L Gita Mahali Jibi P R Karina Darjee KOTTARAKKARA ASHTAMUD…" at bounding box center [612, 248] width 142 height 20
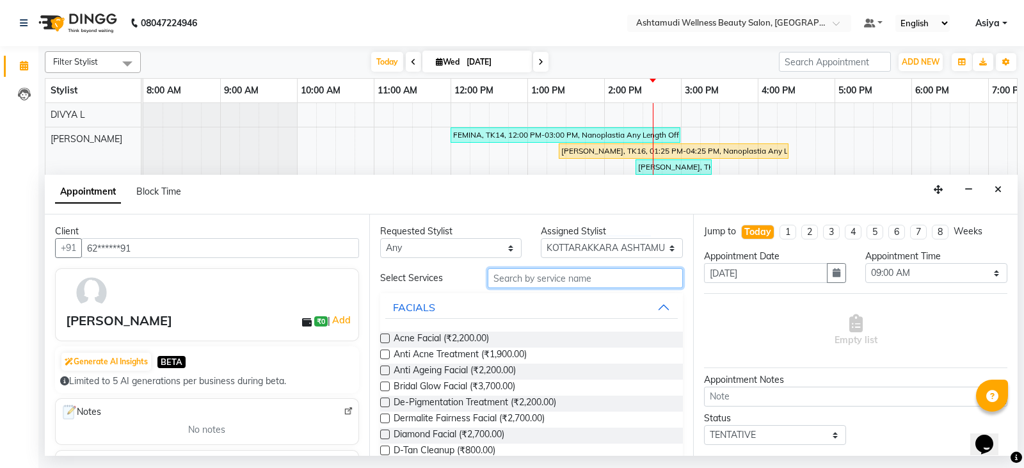
click at [579, 278] on input "text" at bounding box center [586, 278] width 196 height 20
type input "m"
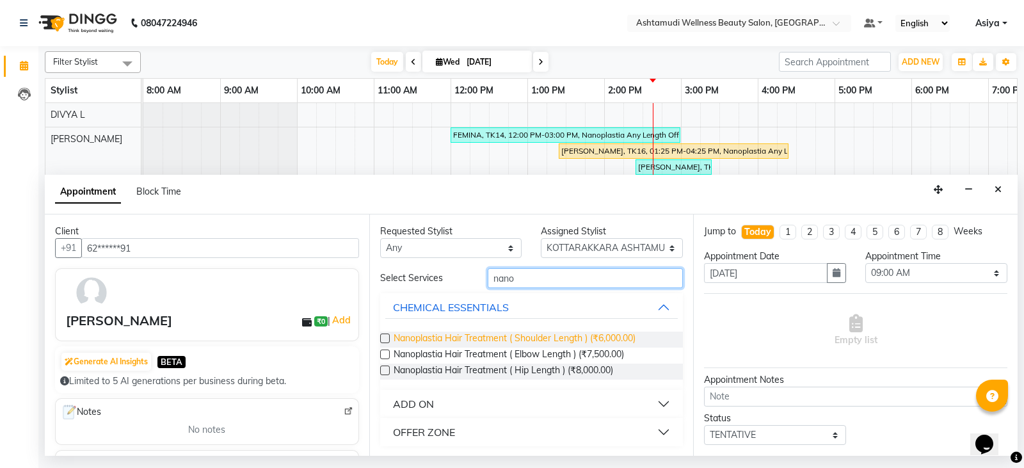
type input "nano"
click at [479, 339] on span "Nanoplastia Hair Treatment ( Shoulder Length ) (₹6,000.00)" at bounding box center [515, 340] width 242 height 16
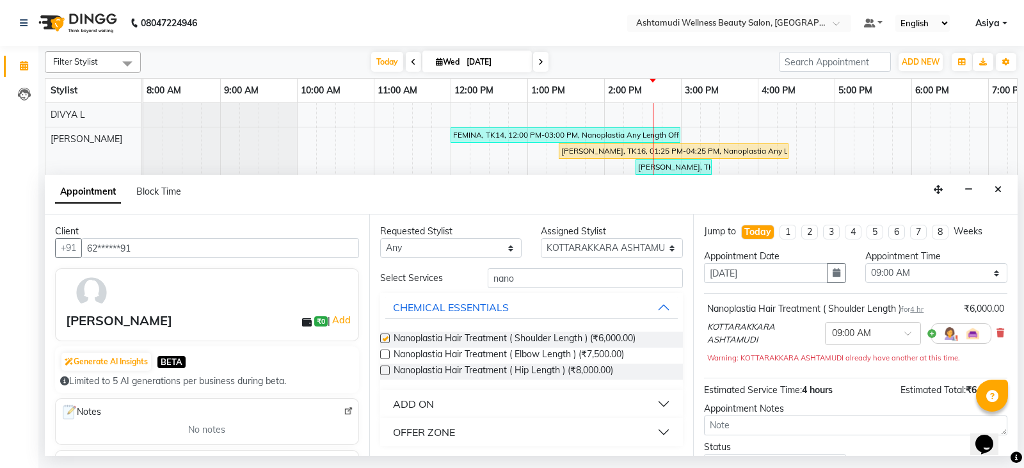
checkbox input "false"
click at [897, 275] on select "Select 09:00 AM 09:15 AM 09:30 AM 09:45 AM 10:00 AM 10:15 AM 10:30 AM 10:45 AM …" at bounding box center [936, 273] width 142 height 20
select select "930"
click at [865, 263] on select "Select 09:00 AM 09:15 AM 09:30 AM 09:45 AM 10:00 AM 10:15 AM 10:30 AM 10:45 AM …" at bounding box center [936, 273] width 142 height 20
click at [836, 268] on button "button" at bounding box center [836, 273] width 19 height 20
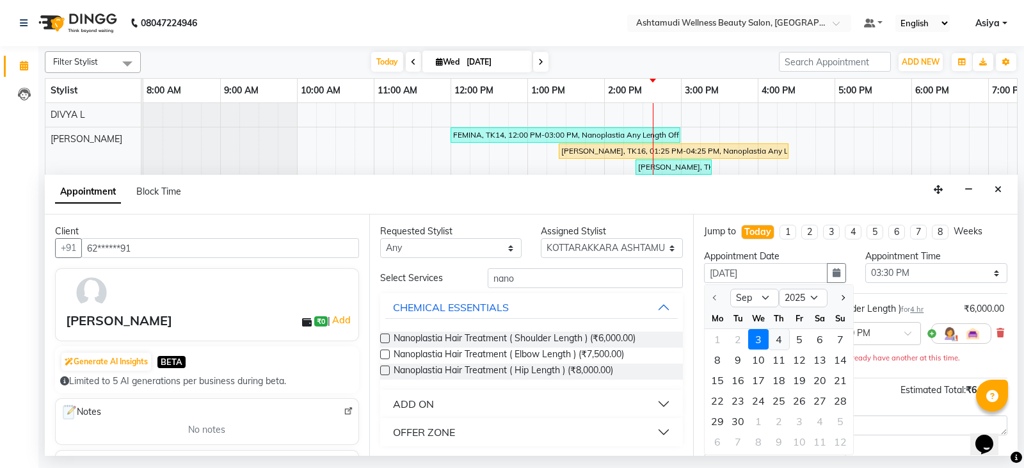
click at [780, 339] on div "4" at bounding box center [779, 339] width 20 height 20
type input "04-09-2025"
select select "930"
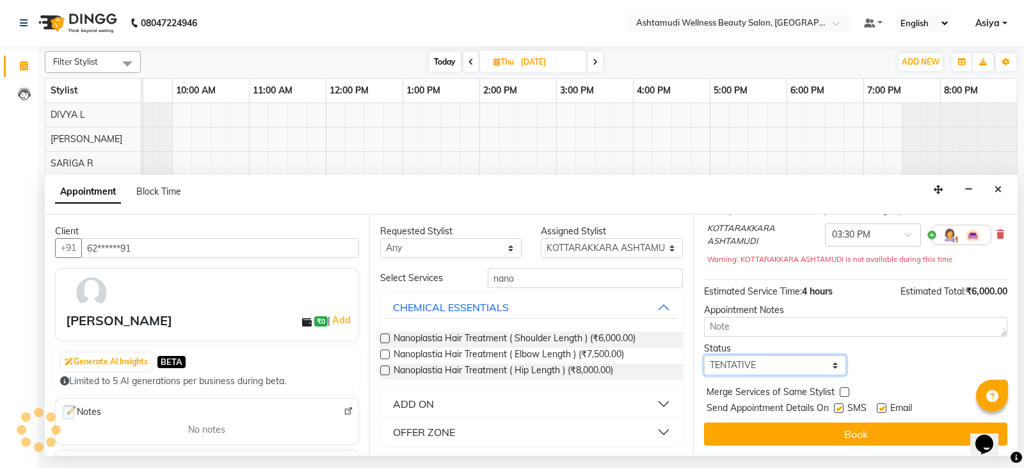
scroll to position [85, 0]
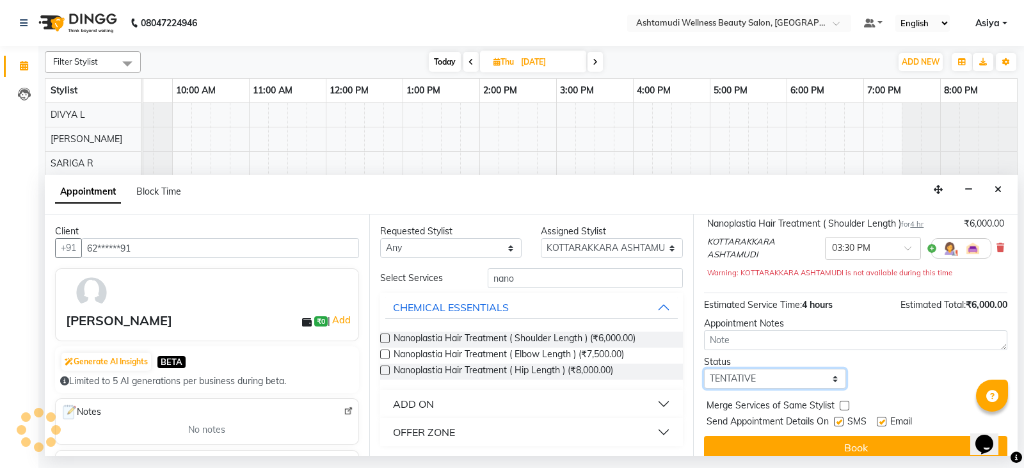
click at [758, 369] on select "Select TENTATIVE CONFIRM UPCOMING" at bounding box center [775, 379] width 142 height 20
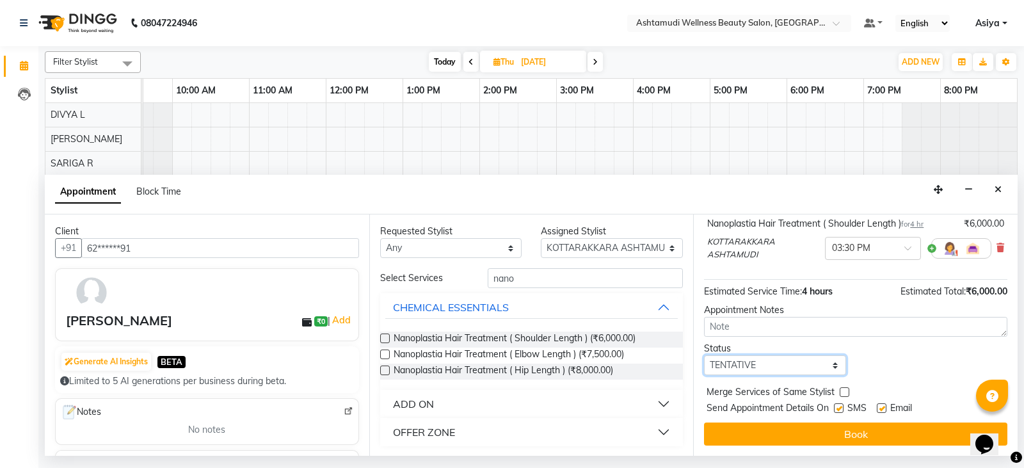
click at [704, 355] on select "Select TENTATIVE CONFIRM UPCOMING" at bounding box center [775, 365] width 142 height 20
click at [746, 365] on select "Select TENTATIVE CONFIRM UPCOMING" at bounding box center [775, 365] width 142 height 20
select select "confirm booking"
click at [704, 355] on select "Select TENTATIVE CONFIRM UPCOMING" at bounding box center [775, 365] width 142 height 20
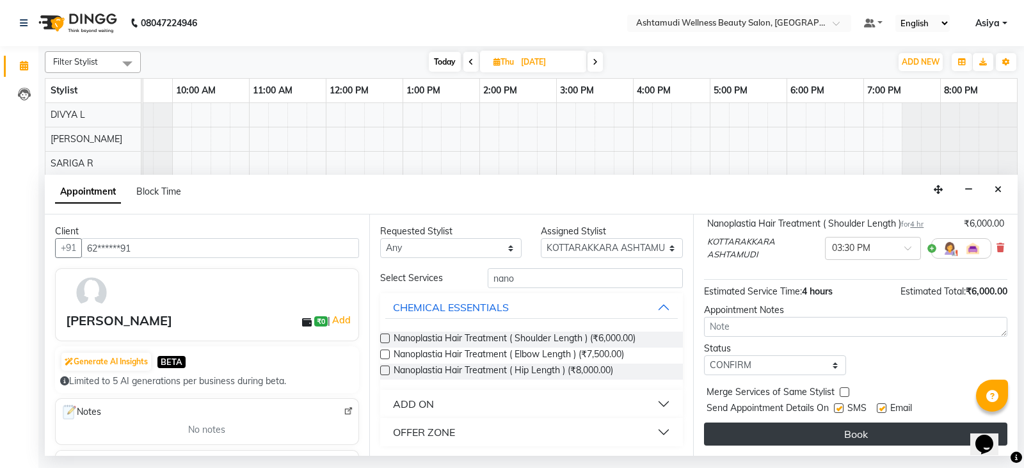
click at [753, 424] on button "Book" at bounding box center [855, 433] width 303 height 23
